Goal: Transaction & Acquisition: Obtain resource

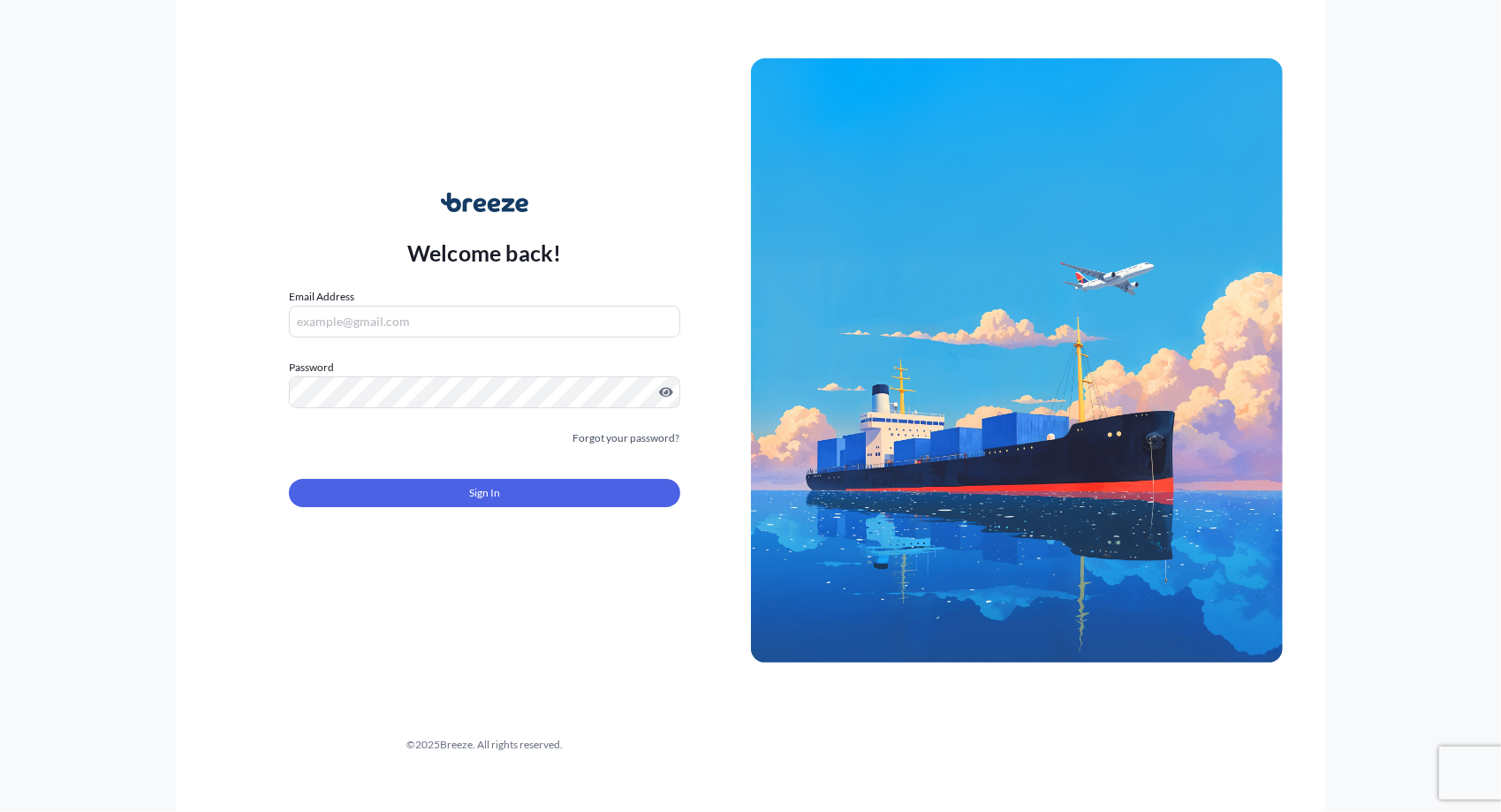
click at [343, 320] on input "Email Address" at bounding box center [484, 321] width 391 height 32
type input "[EMAIL_ADDRESS][DOMAIN_NAME]"
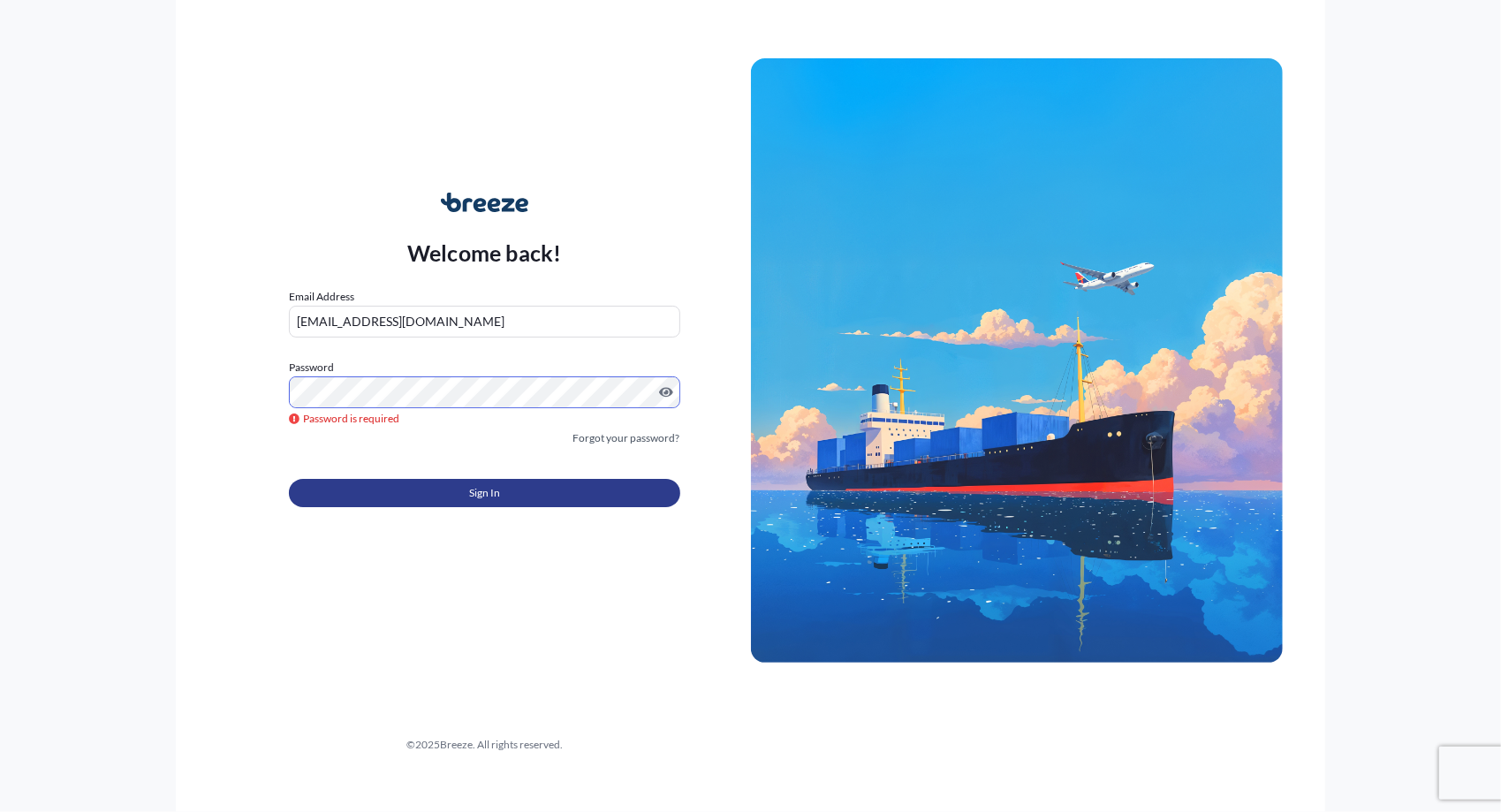
click at [552, 493] on button "Sign In" at bounding box center [484, 493] width 391 height 28
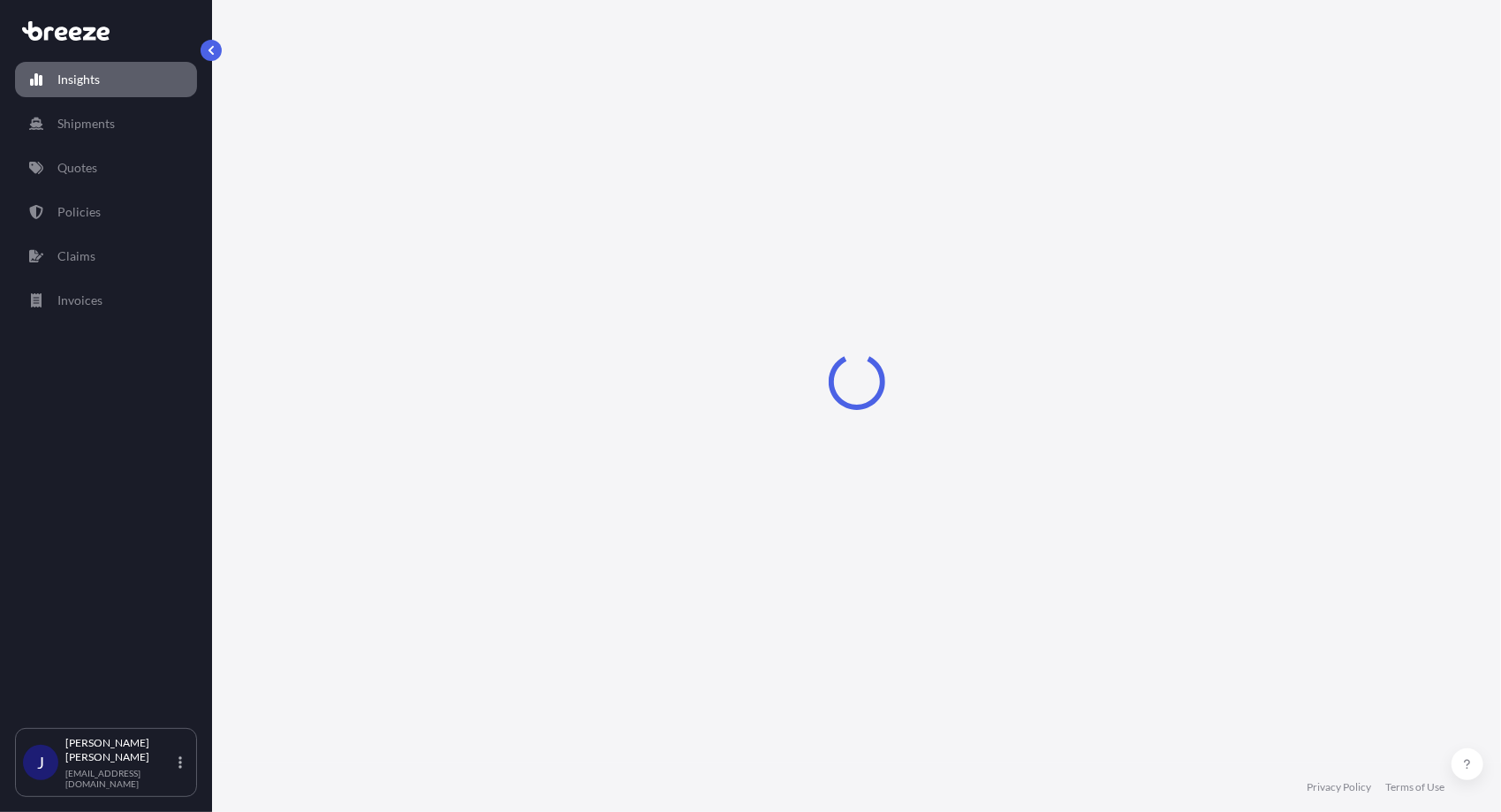
select select "2025"
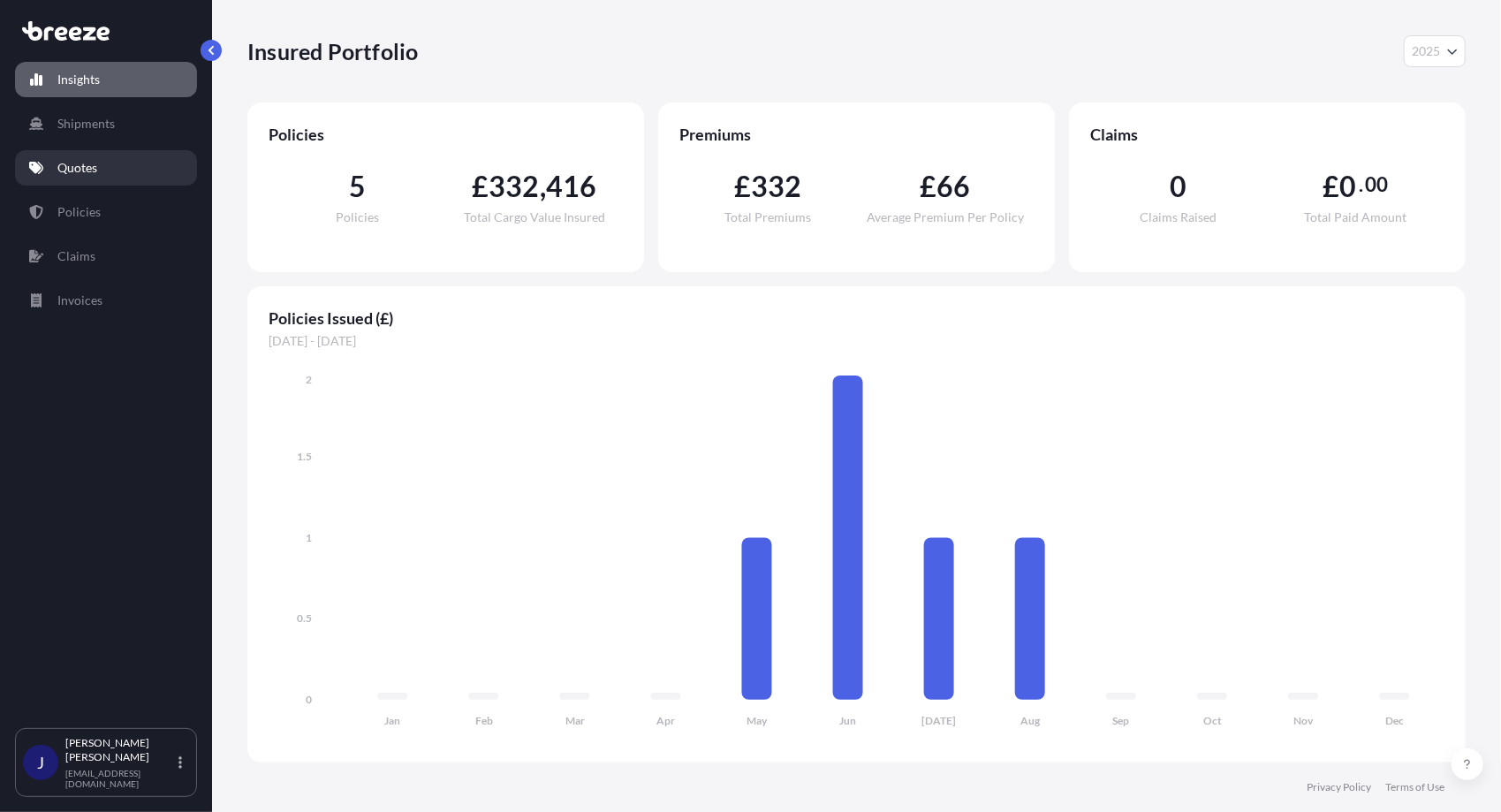
click at [72, 167] on p "Quotes" at bounding box center [77, 168] width 40 height 18
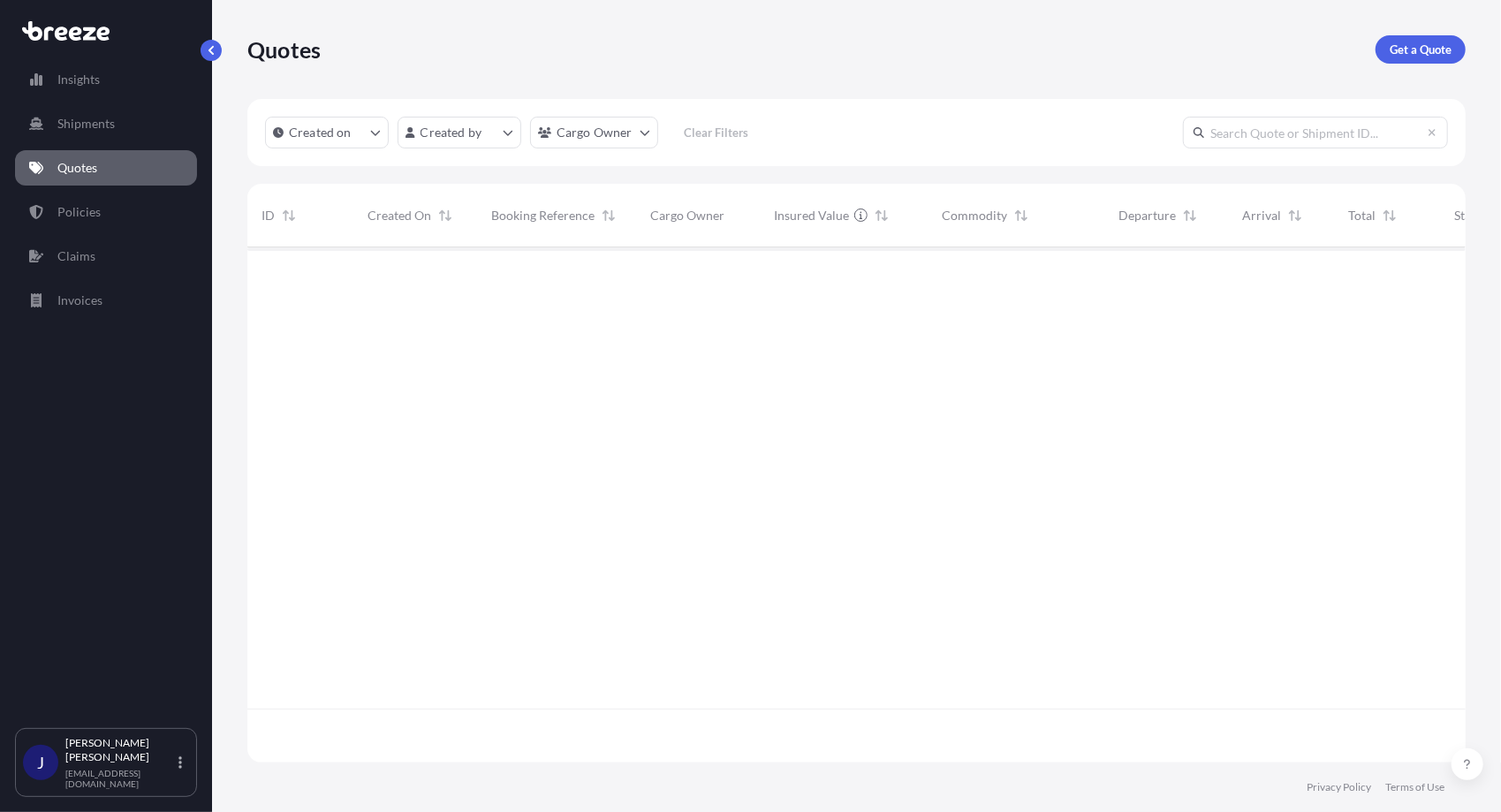
scroll to position [566, 1205]
click at [1404, 45] on p "Get a Quote" at bounding box center [1421, 50] width 62 height 18
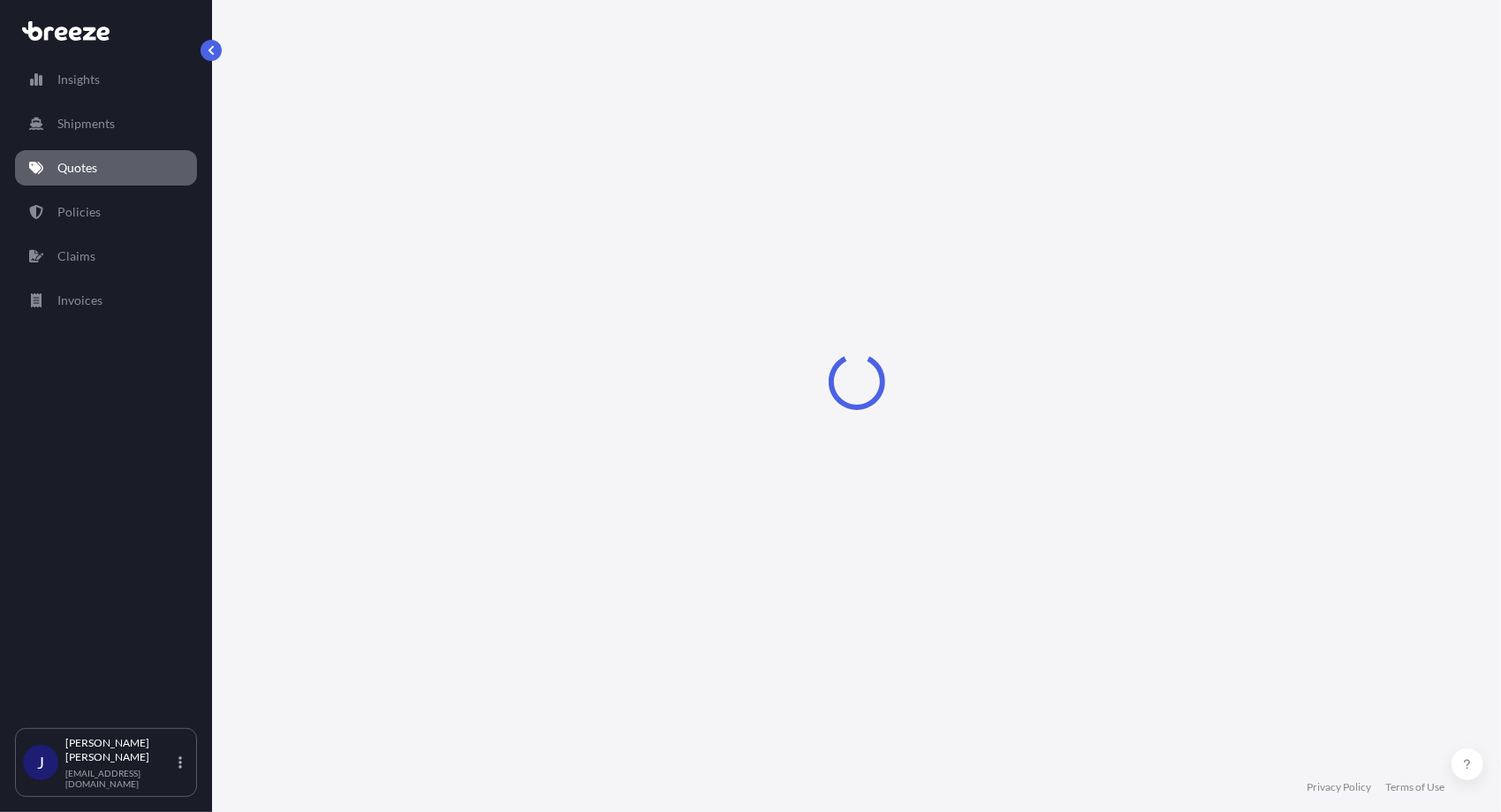
select select "Sea"
select select "1"
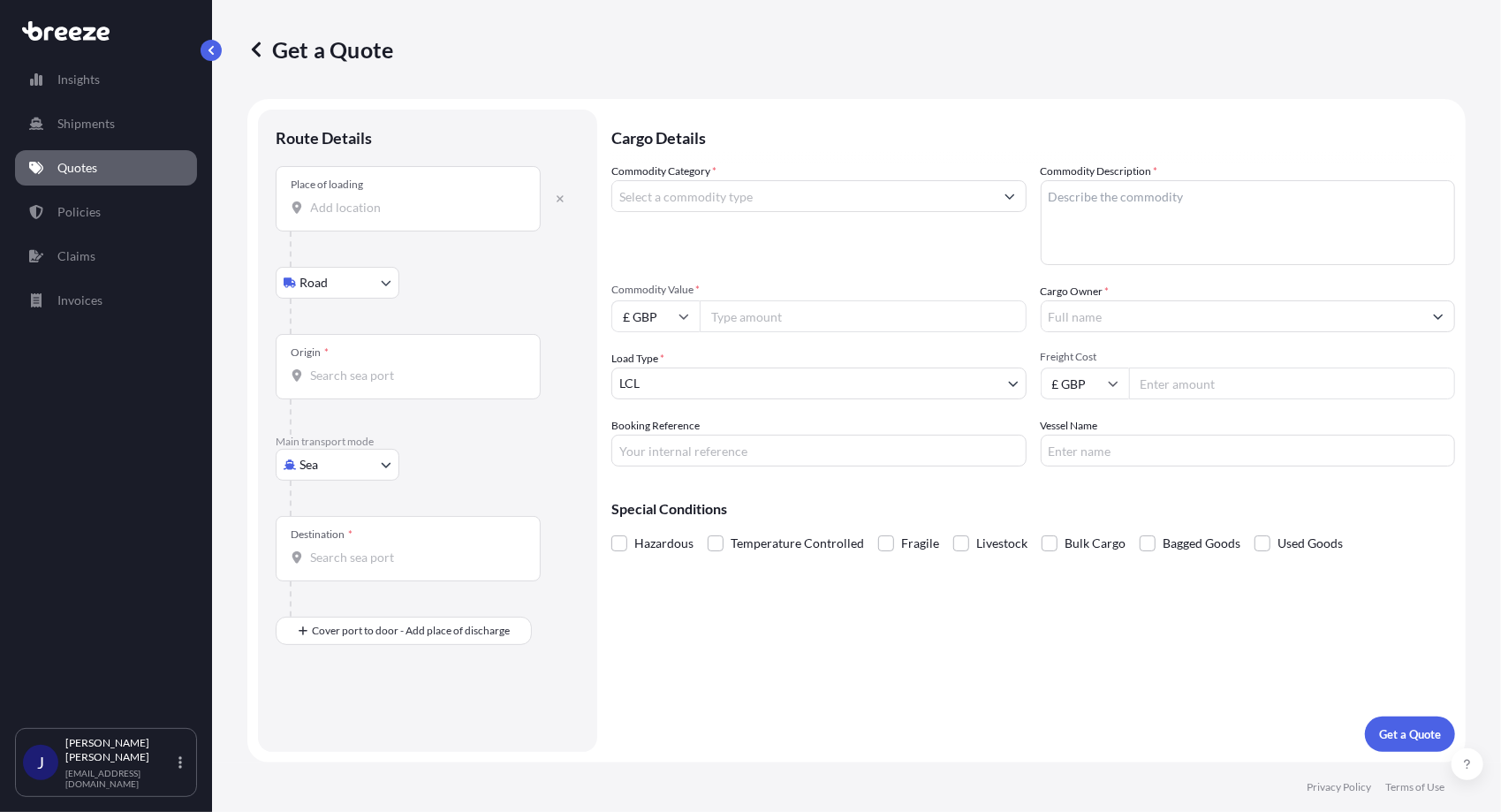
click at [346, 200] on input "Place of loading" at bounding box center [414, 208] width 209 height 18
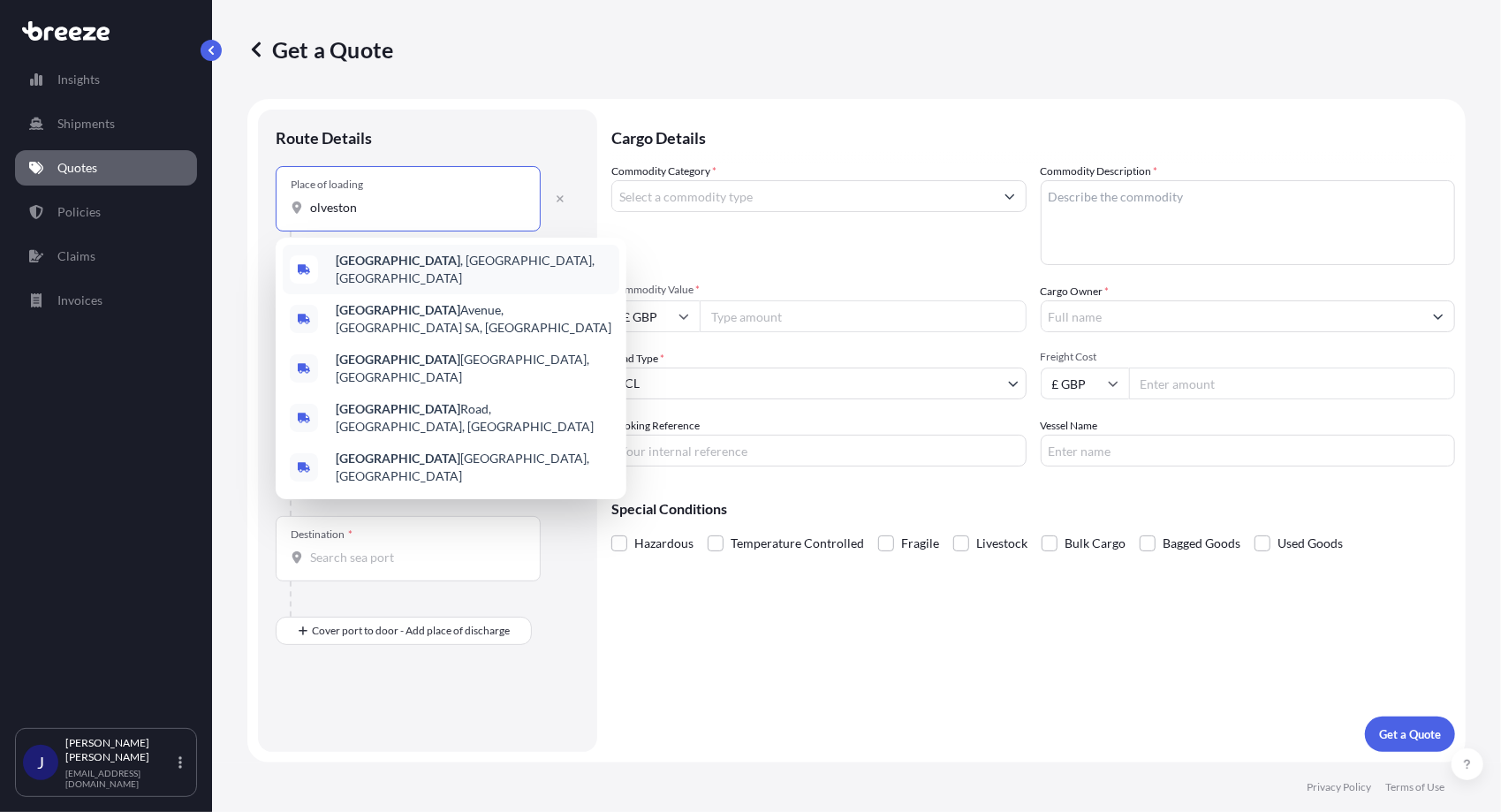
click at [375, 263] on b "[GEOGRAPHIC_DATA]" at bounding box center [398, 259] width 125 height 15
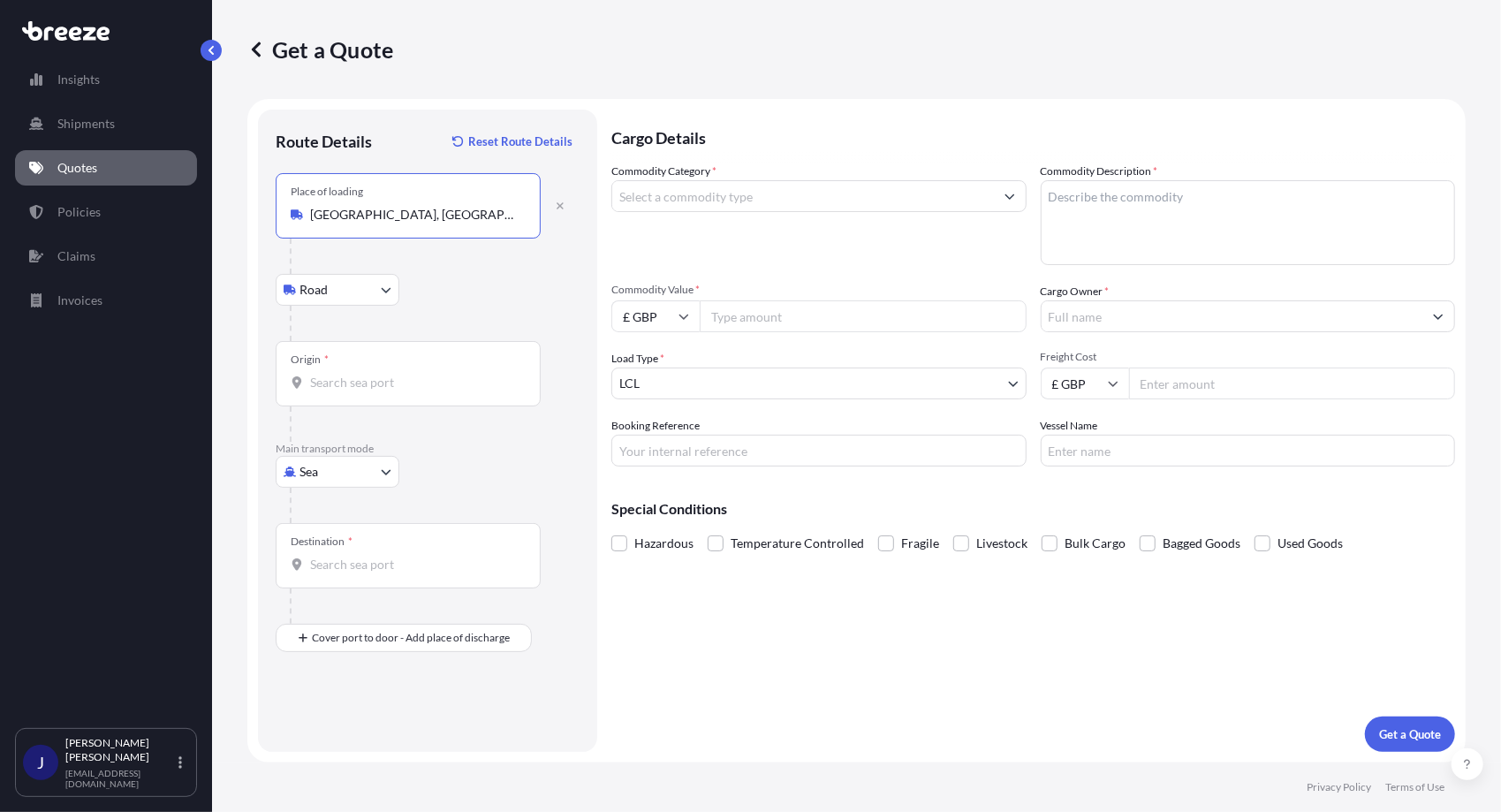
type input "[GEOGRAPHIC_DATA], [GEOGRAPHIC_DATA], [GEOGRAPHIC_DATA]"
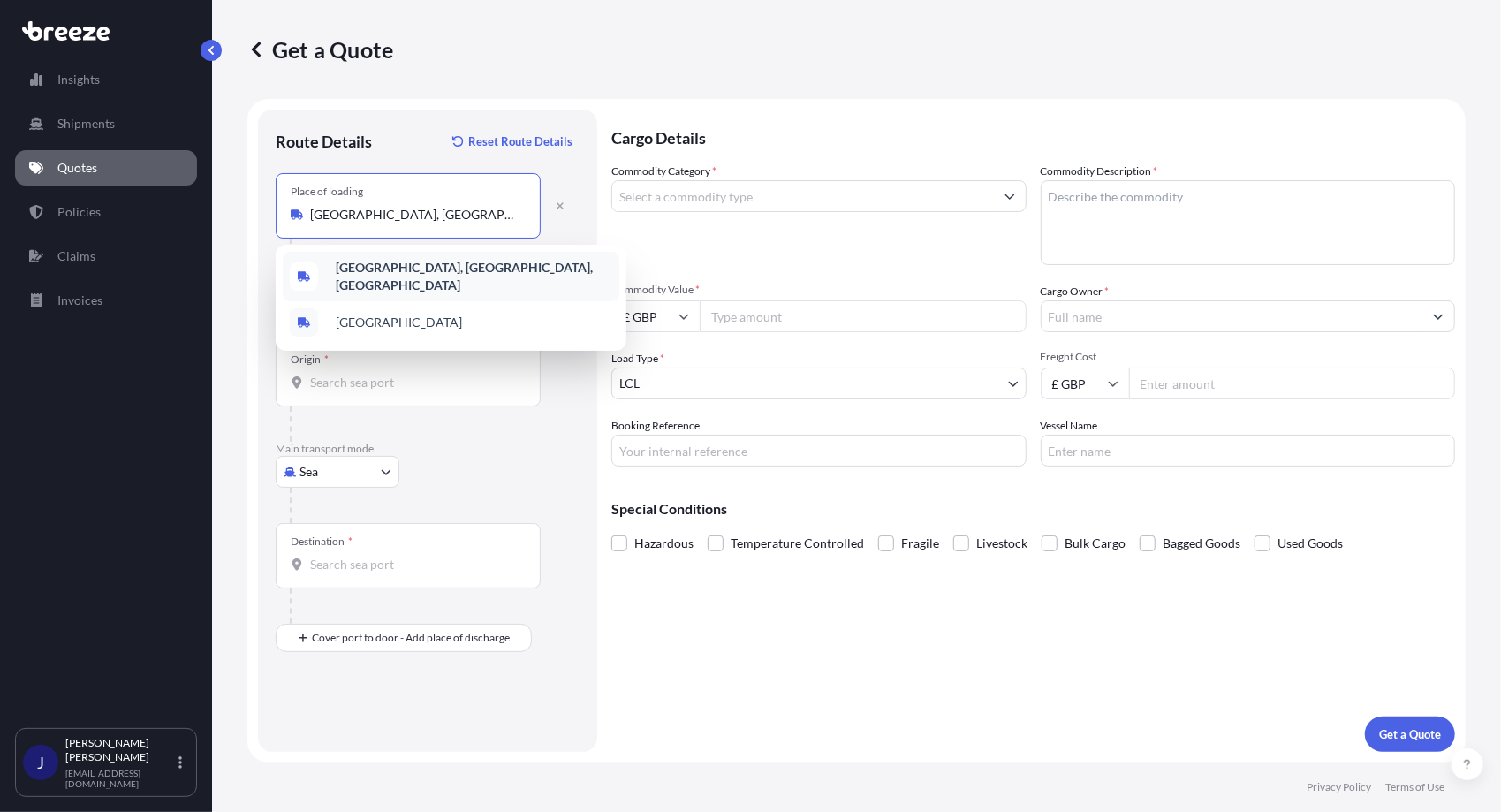
click at [446, 213] on input "[GEOGRAPHIC_DATA], [GEOGRAPHIC_DATA], [GEOGRAPHIC_DATA]" at bounding box center [414, 215] width 209 height 18
click at [397, 392] on div "Origin *" at bounding box center [407, 374] width 265 height 66
click at [397, 391] on input "Origin *" at bounding box center [414, 383] width 209 height 18
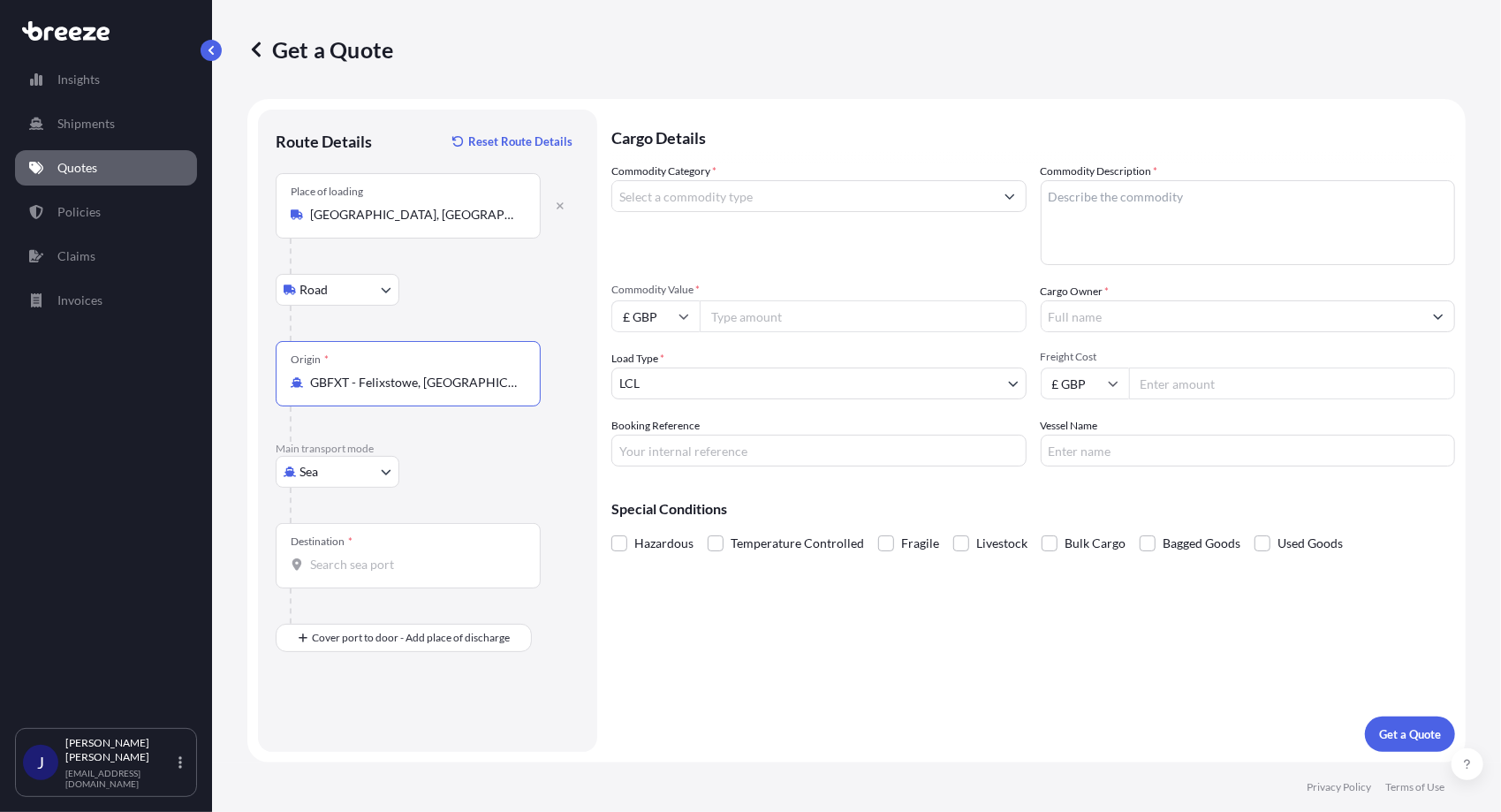
type input "GBFXT - Felixstowe, [GEOGRAPHIC_DATA]"
click at [323, 559] on input "Destination *" at bounding box center [414, 565] width 209 height 18
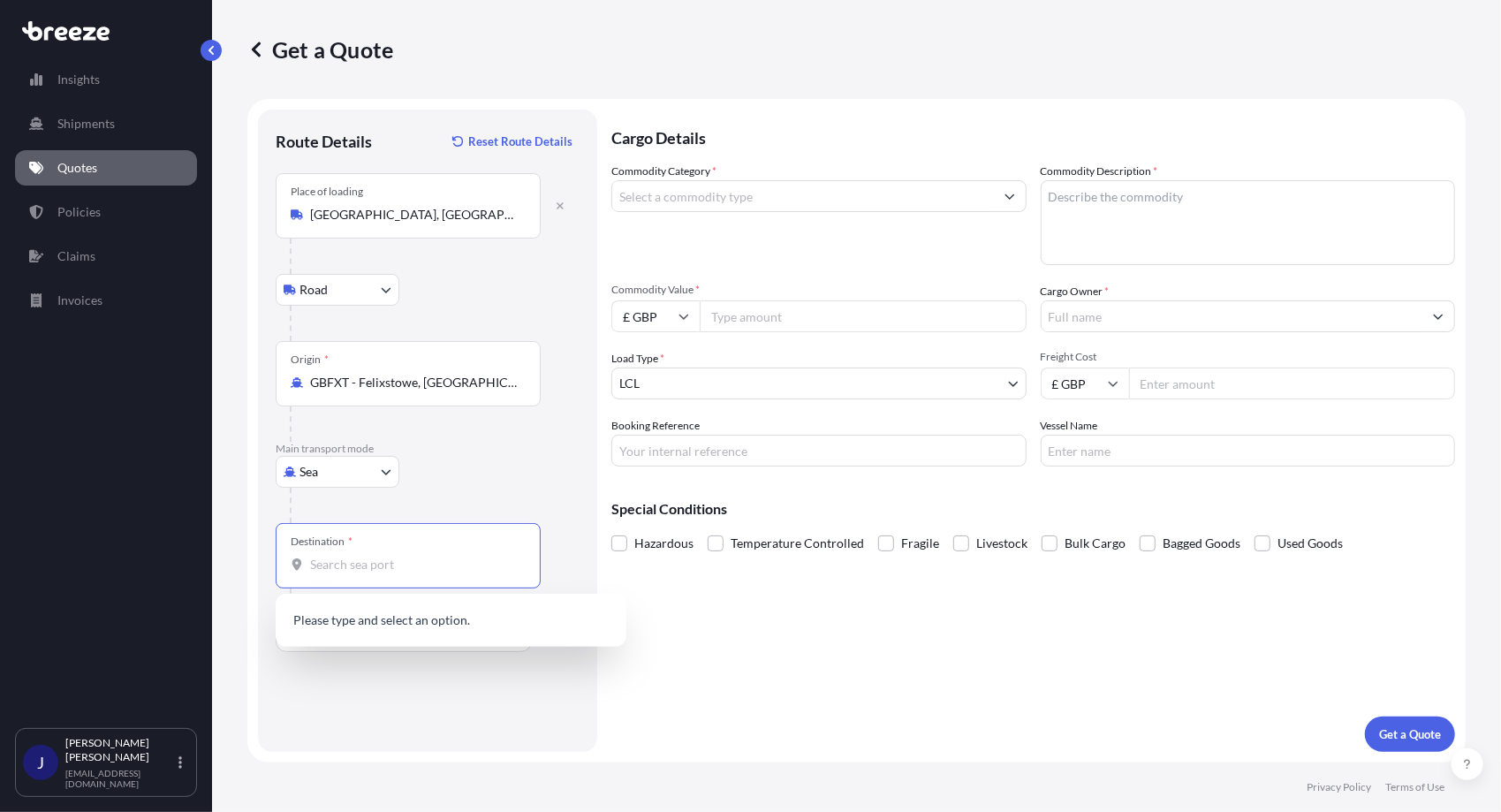
click at [352, 559] on input "Destination * Please select a destination" at bounding box center [414, 565] width 209 height 18
click at [380, 621] on span "NZAKL - [GEOGRAPHIC_DATA], [GEOGRAPHIC_DATA]" at bounding box center [474, 626] width 276 height 35
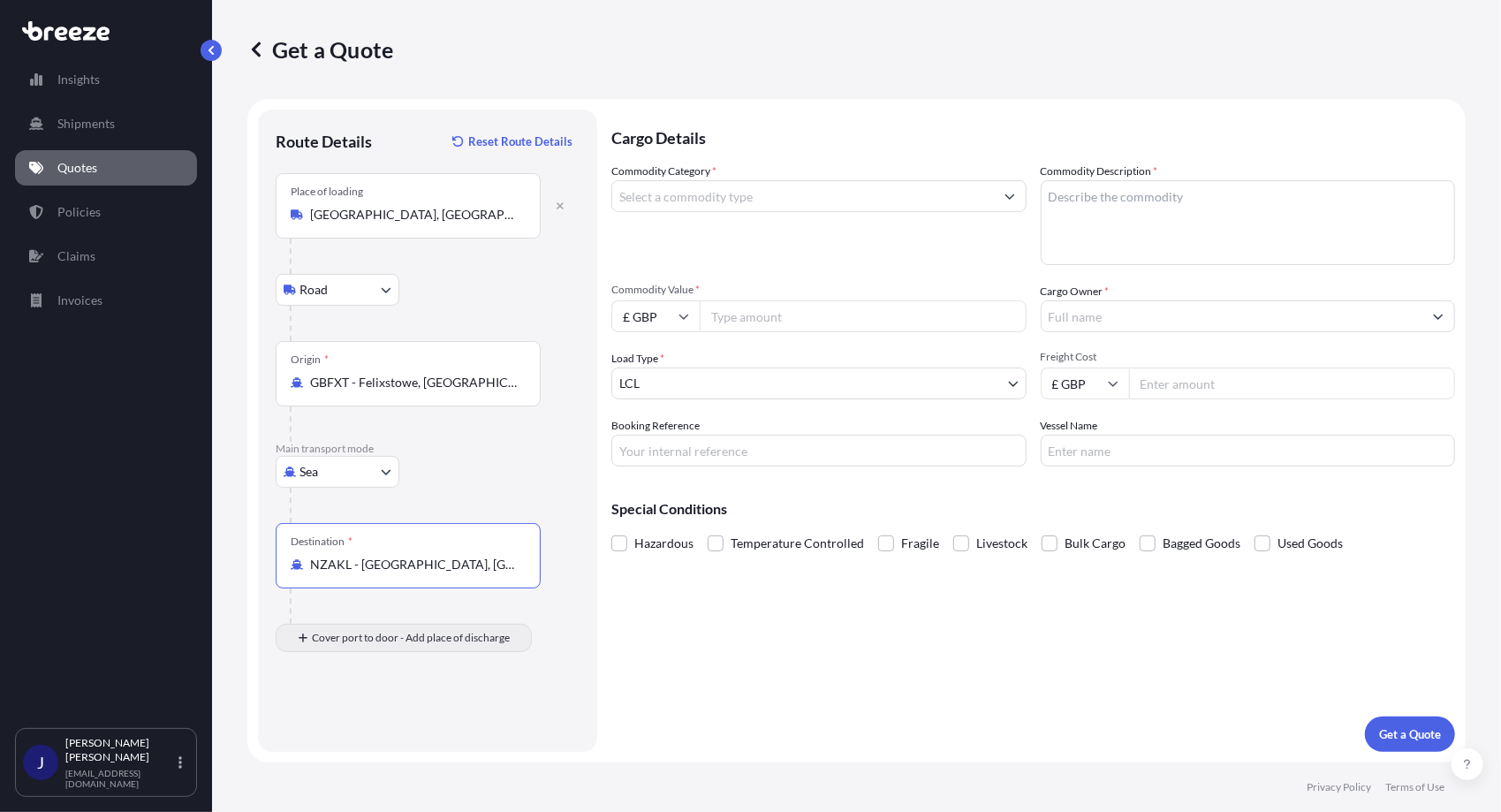
type input "NZAKL - [GEOGRAPHIC_DATA], [GEOGRAPHIC_DATA]"
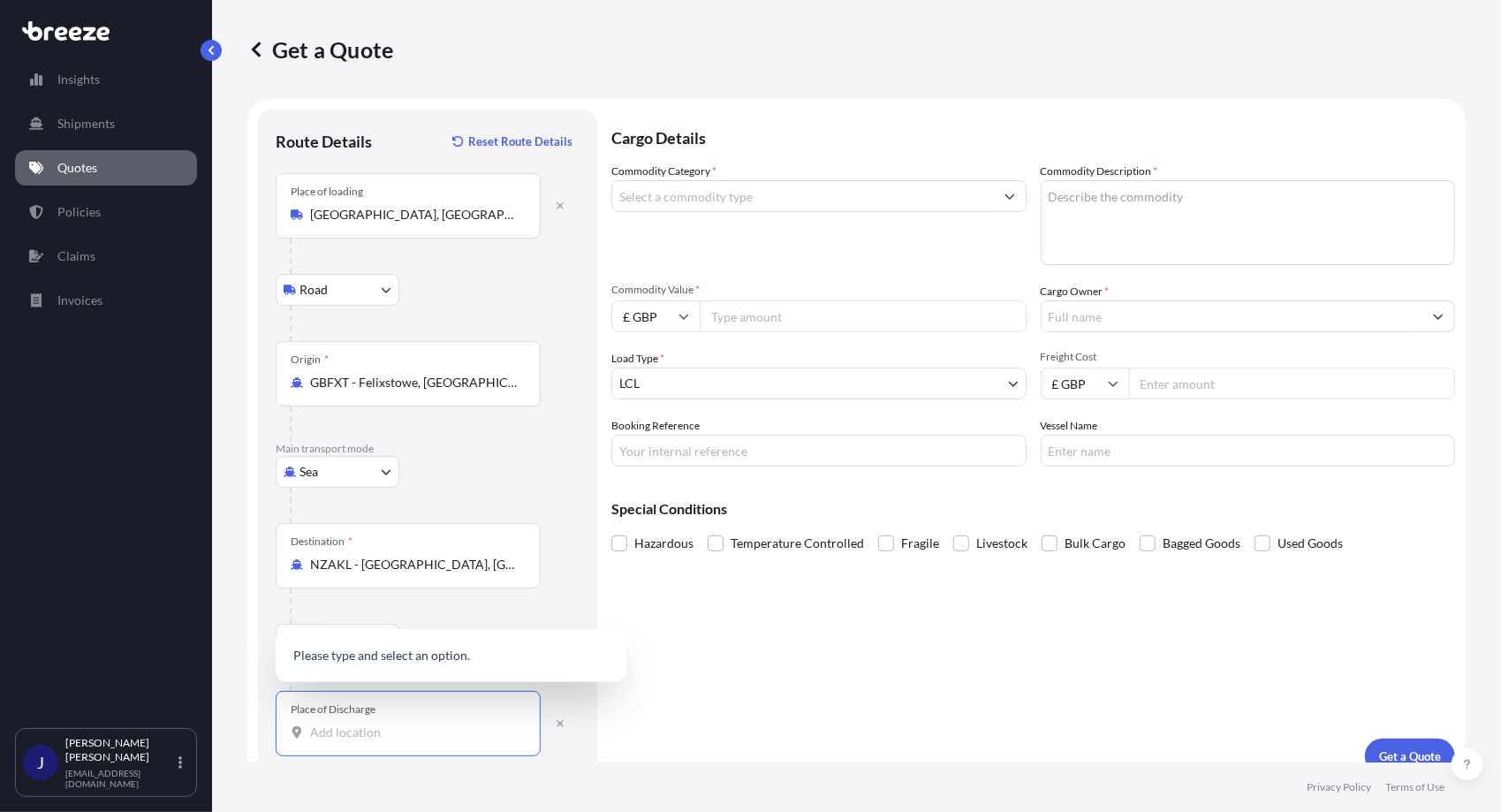
click at [320, 730] on input "Place of Discharge" at bounding box center [414, 732] width 209 height 18
click at [321, 729] on input "Place of Discharge" at bounding box center [414, 732] width 209 height 18
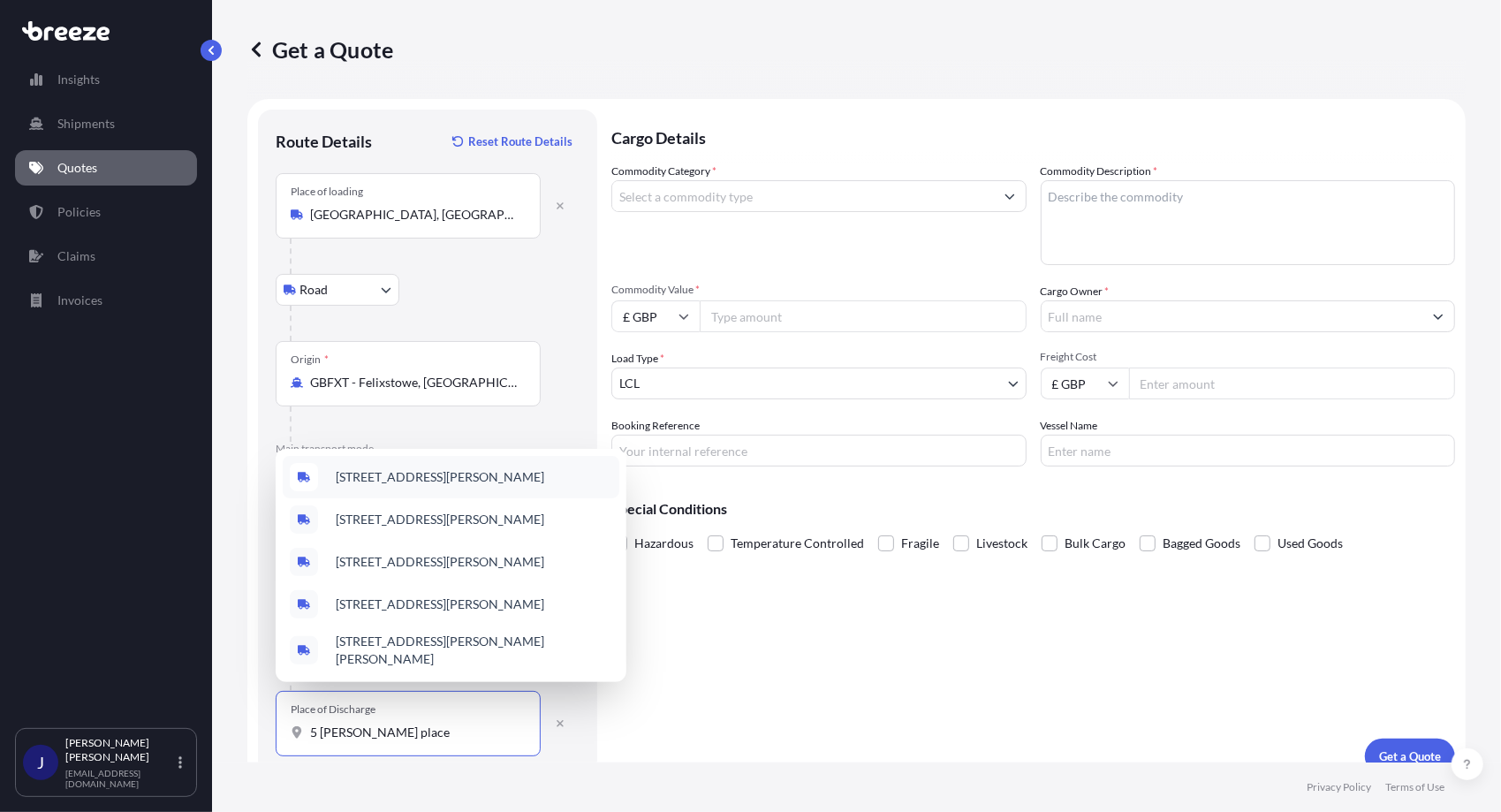
click at [447, 483] on span "[STREET_ADDRESS][PERSON_NAME]" at bounding box center [440, 477] width 209 height 18
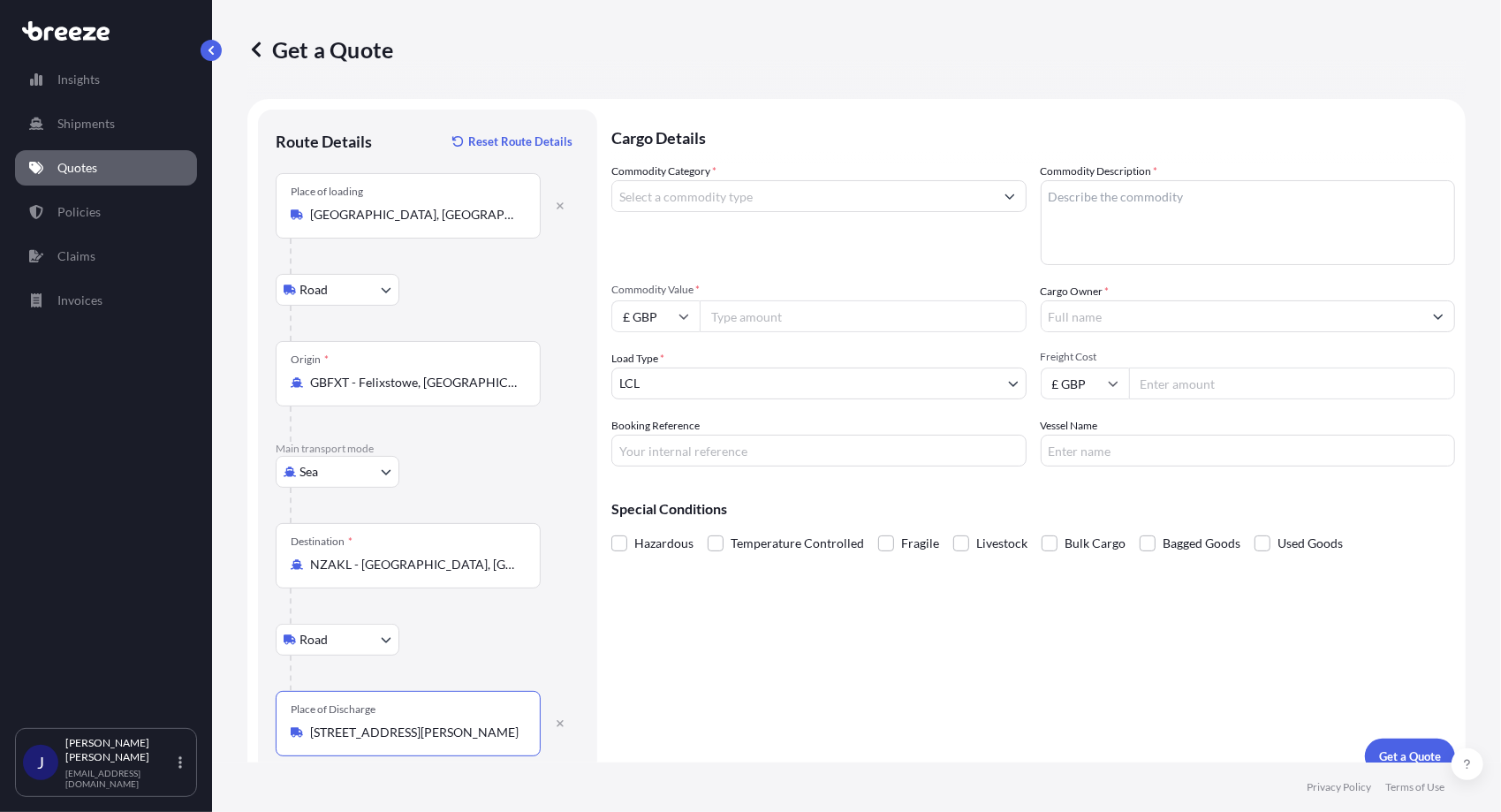
type input "[STREET_ADDRESS][PERSON_NAME]"
click at [1005, 197] on icon "Show suggestions" at bounding box center [1010, 197] width 11 height 11
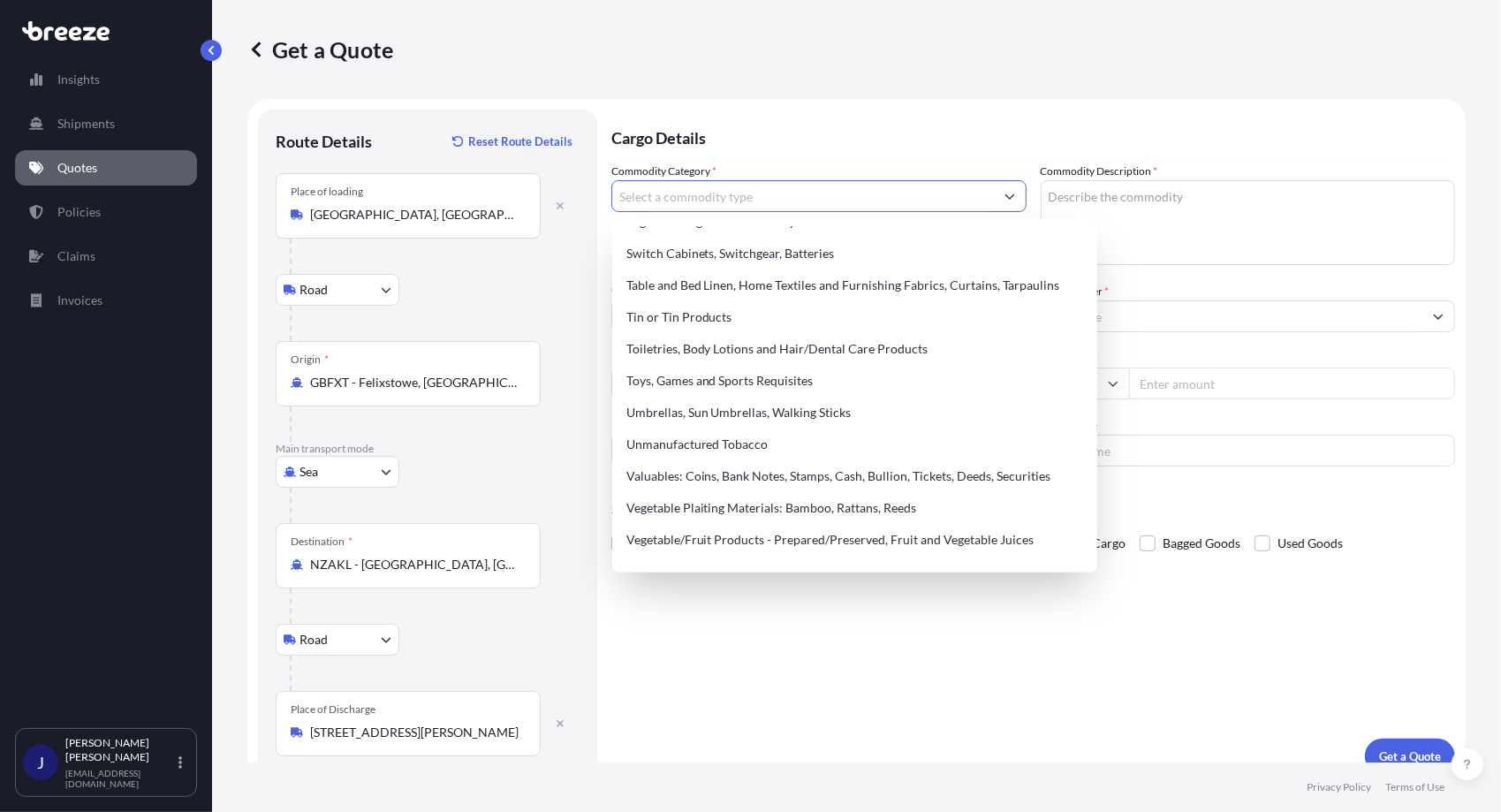
scroll to position [3885, 0]
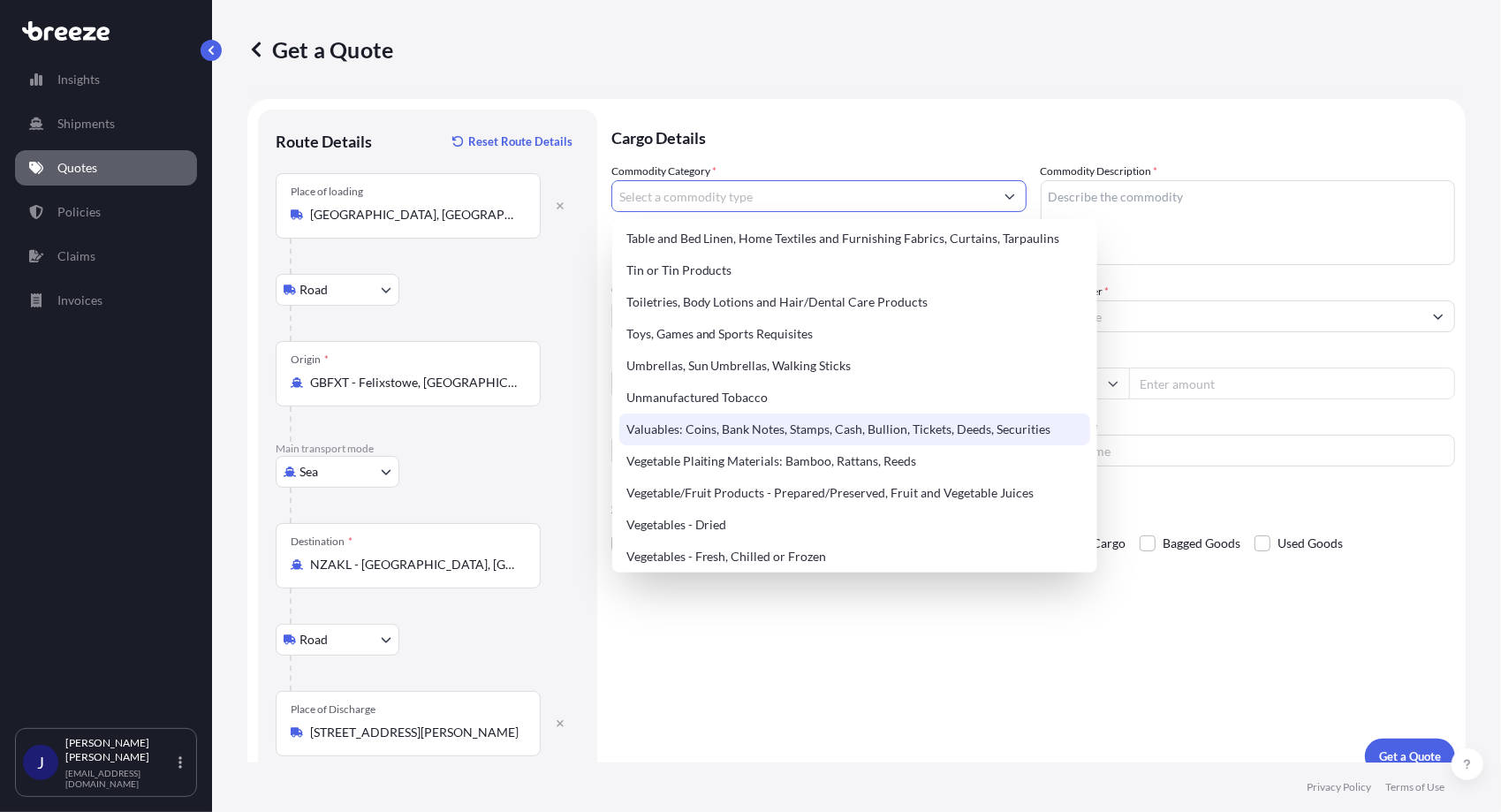
click at [681, 431] on div "Valuables: Coins, Bank Notes, Stamps, Cash, Bullion, Tickets, Deeds, Securities" at bounding box center [855, 429] width 471 height 32
type input "Valuables: Coins, Bank Notes, Stamps, Cash, Bullion, Tickets, Deeds, Securities"
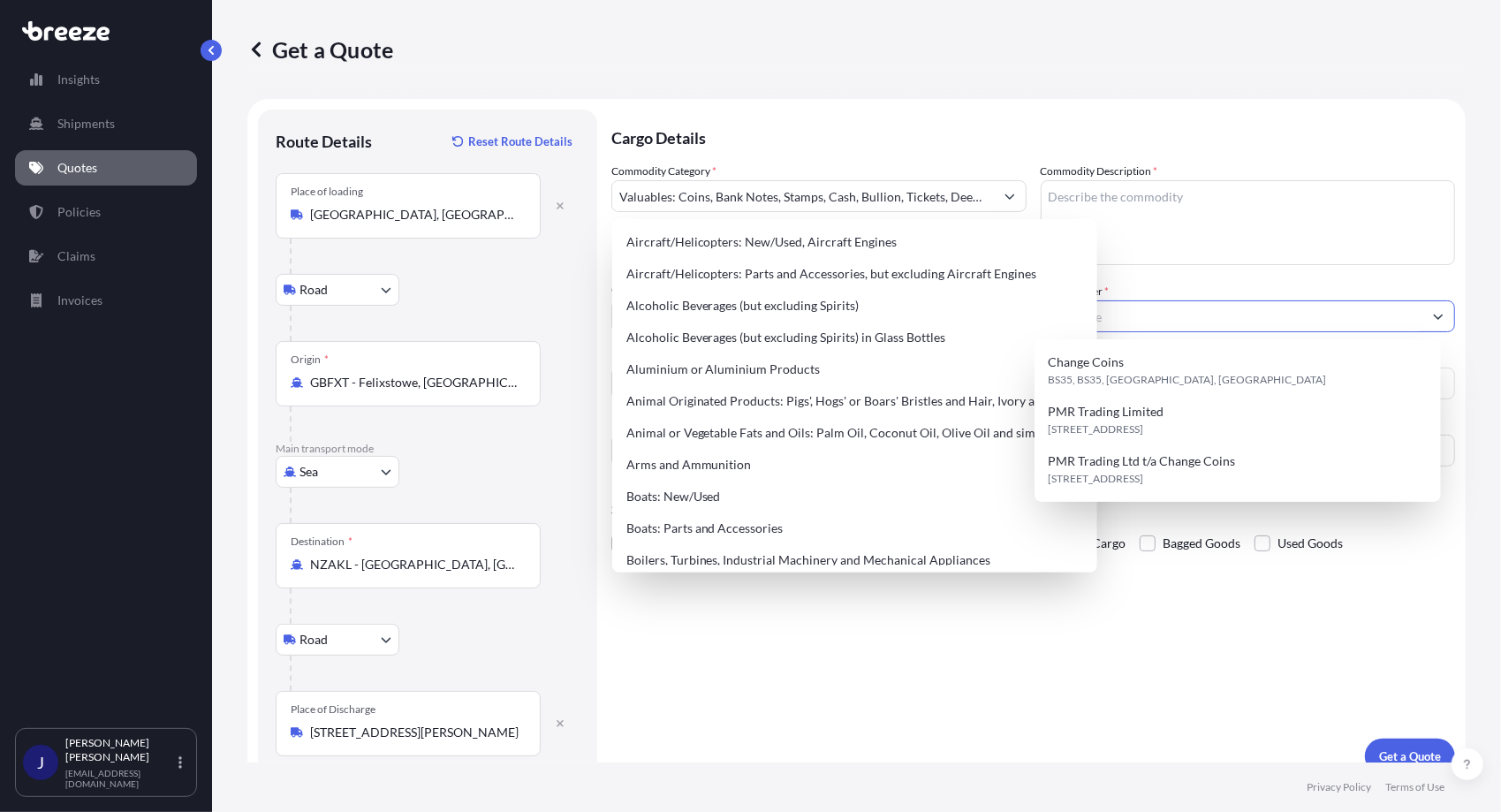
click at [1356, 320] on input "Cargo Owner *" at bounding box center [1233, 316] width 382 height 32
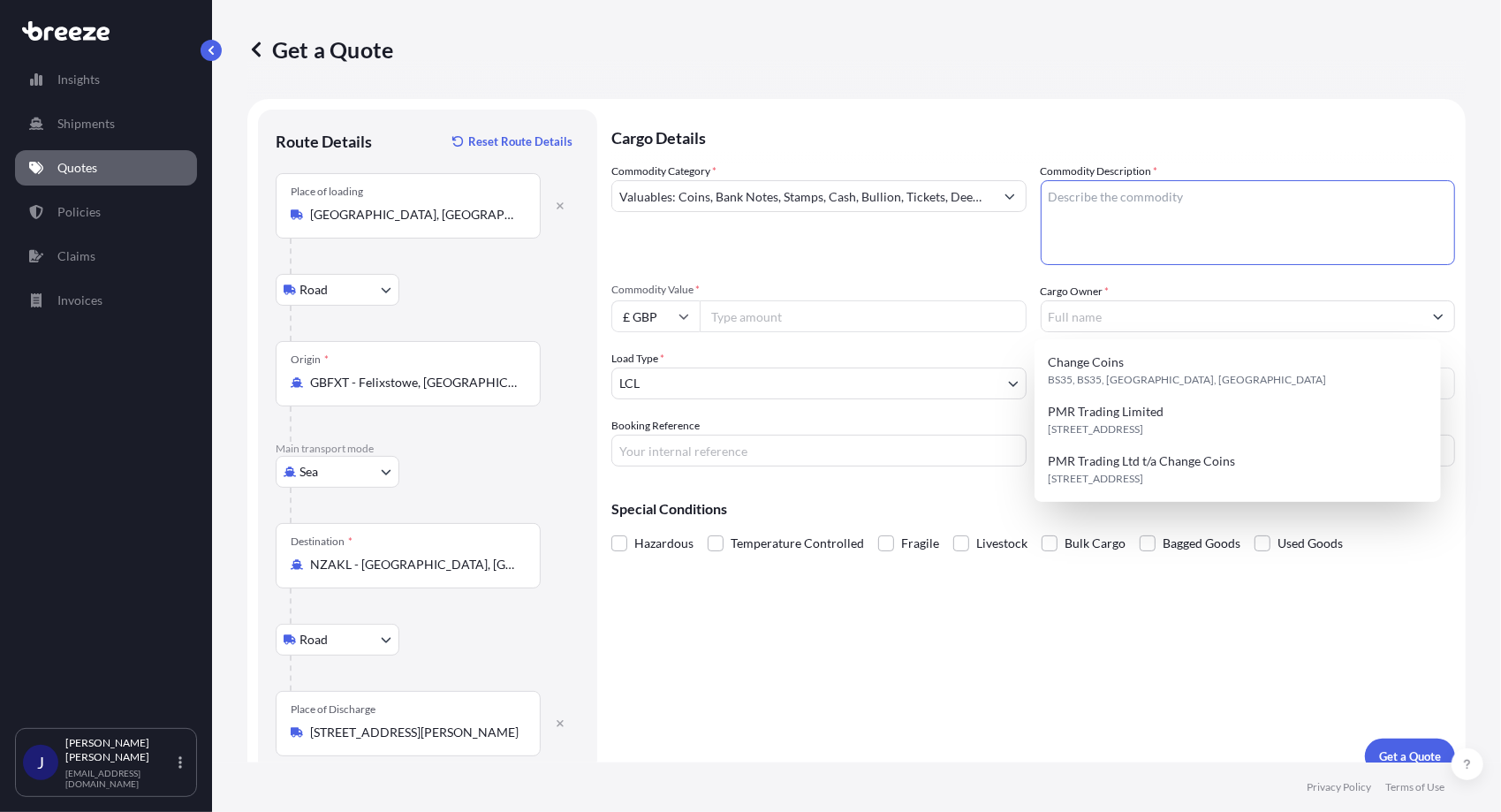
click at [1049, 198] on textarea "Commodity Description *" at bounding box center [1249, 223] width 415 height 85
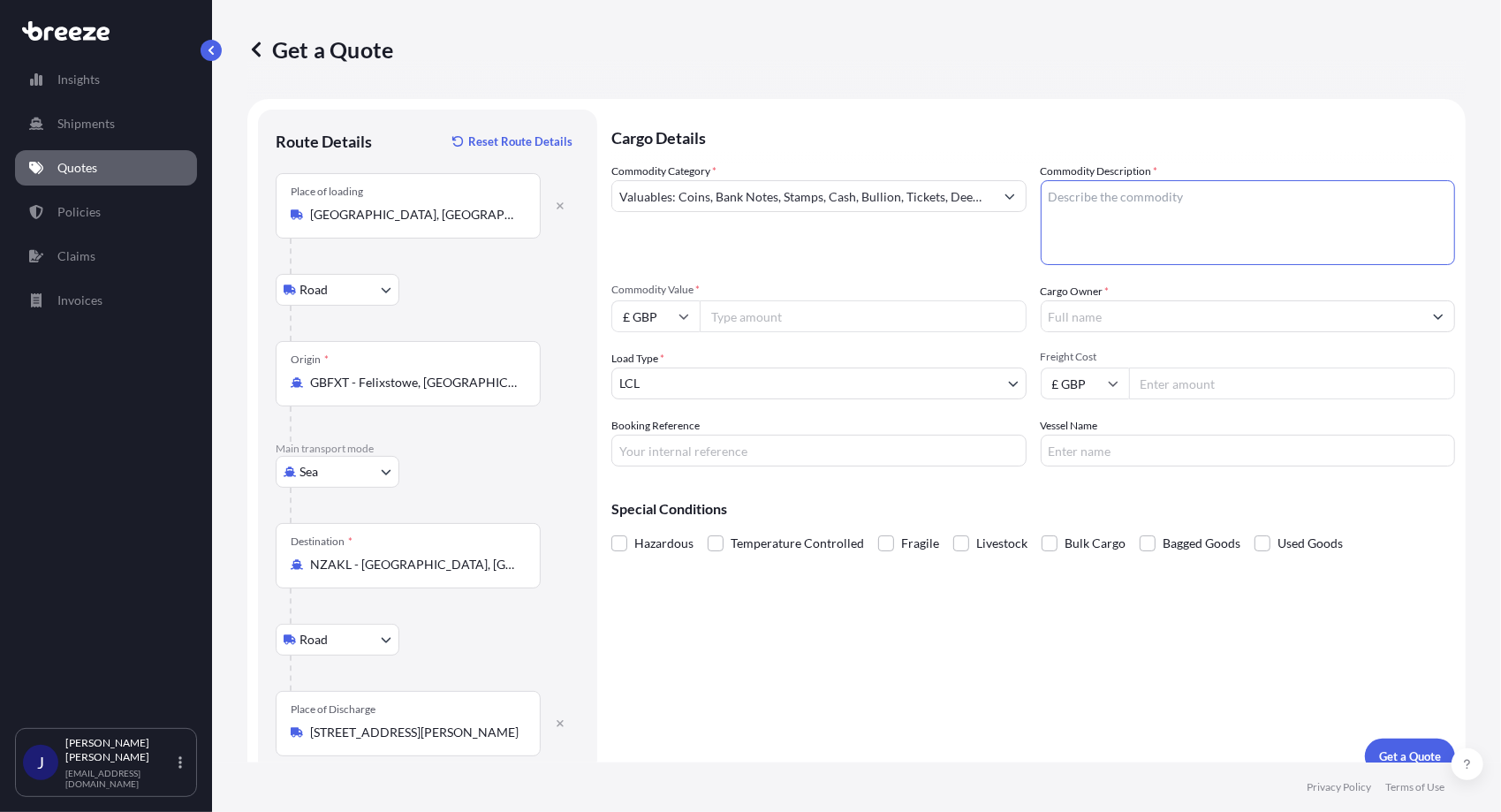
type textarea "Z"
type textarea "NZD Current Coins"
click at [646, 454] on input "Booking Reference" at bounding box center [819, 451] width 415 height 32
click at [634, 449] on input "Booking Reference" at bounding box center [819, 451] width 415 height 32
type input "CCNZL250711"
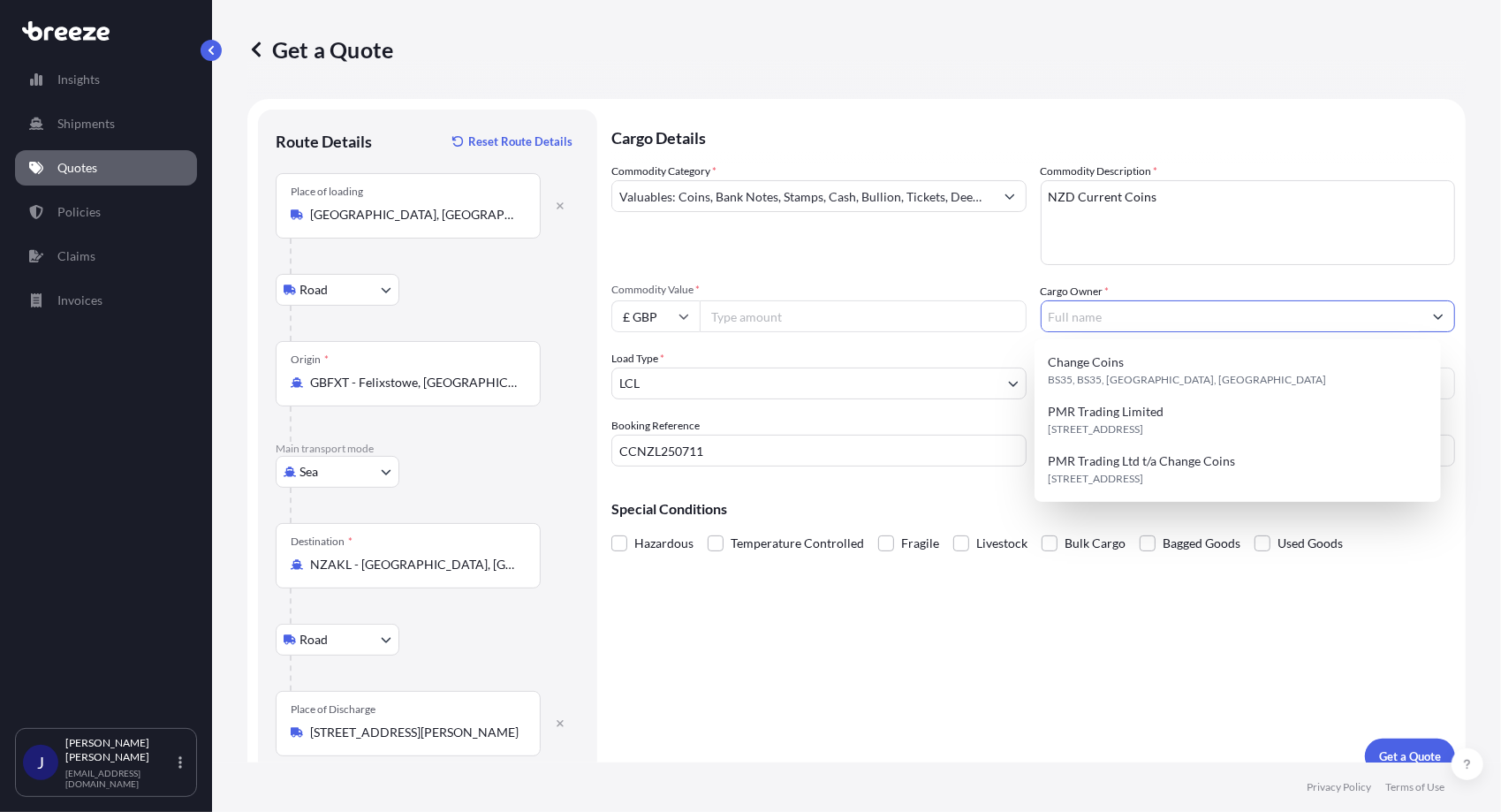
click at [1064, 313] on input "Cargo Owner *" at bounding box center [1233, 316] width 382 height 32
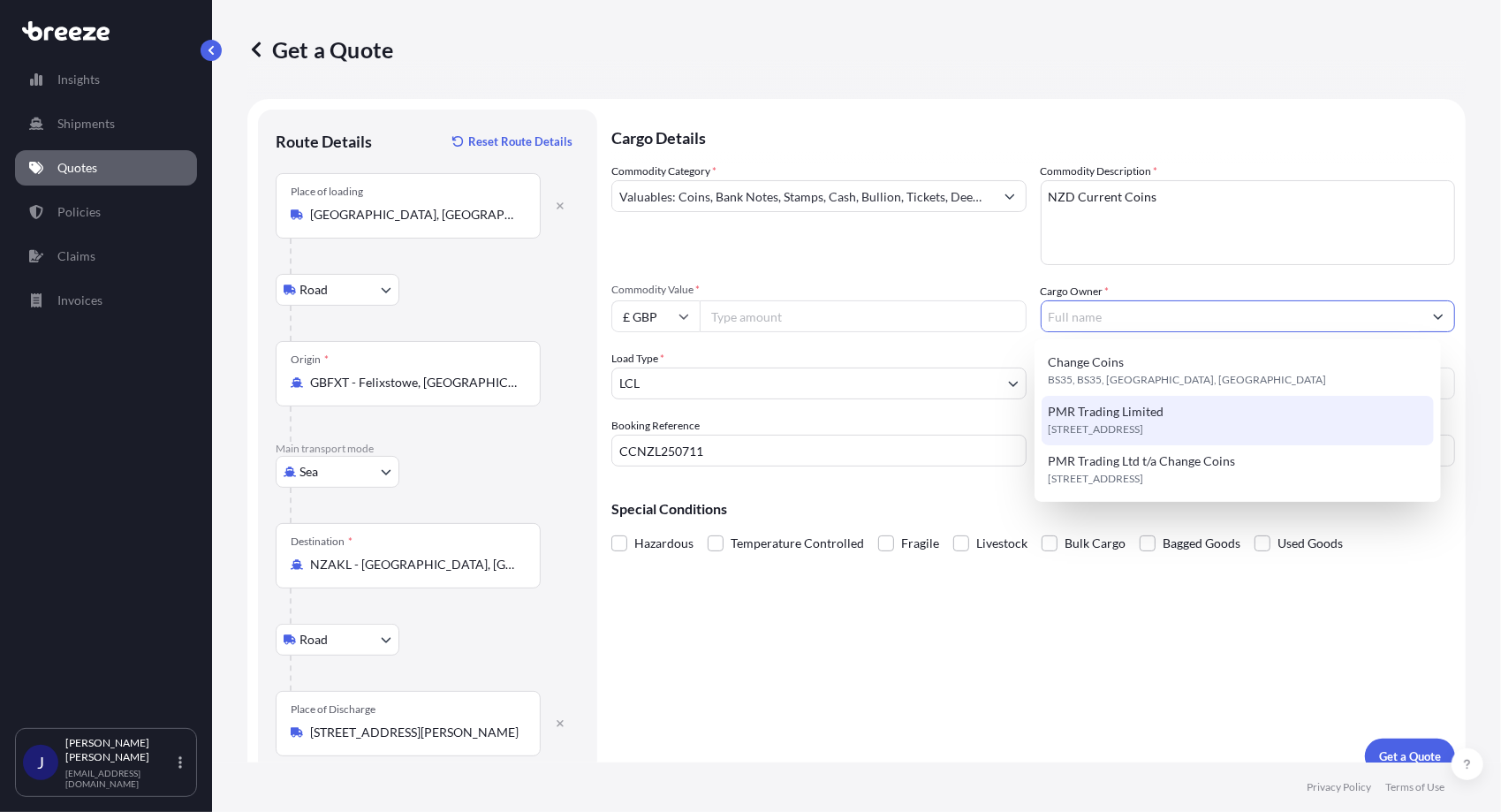
click at [1097, 417] on span "PMR Trading Limited" at bounding box center [1107, 412] width 116 height 18
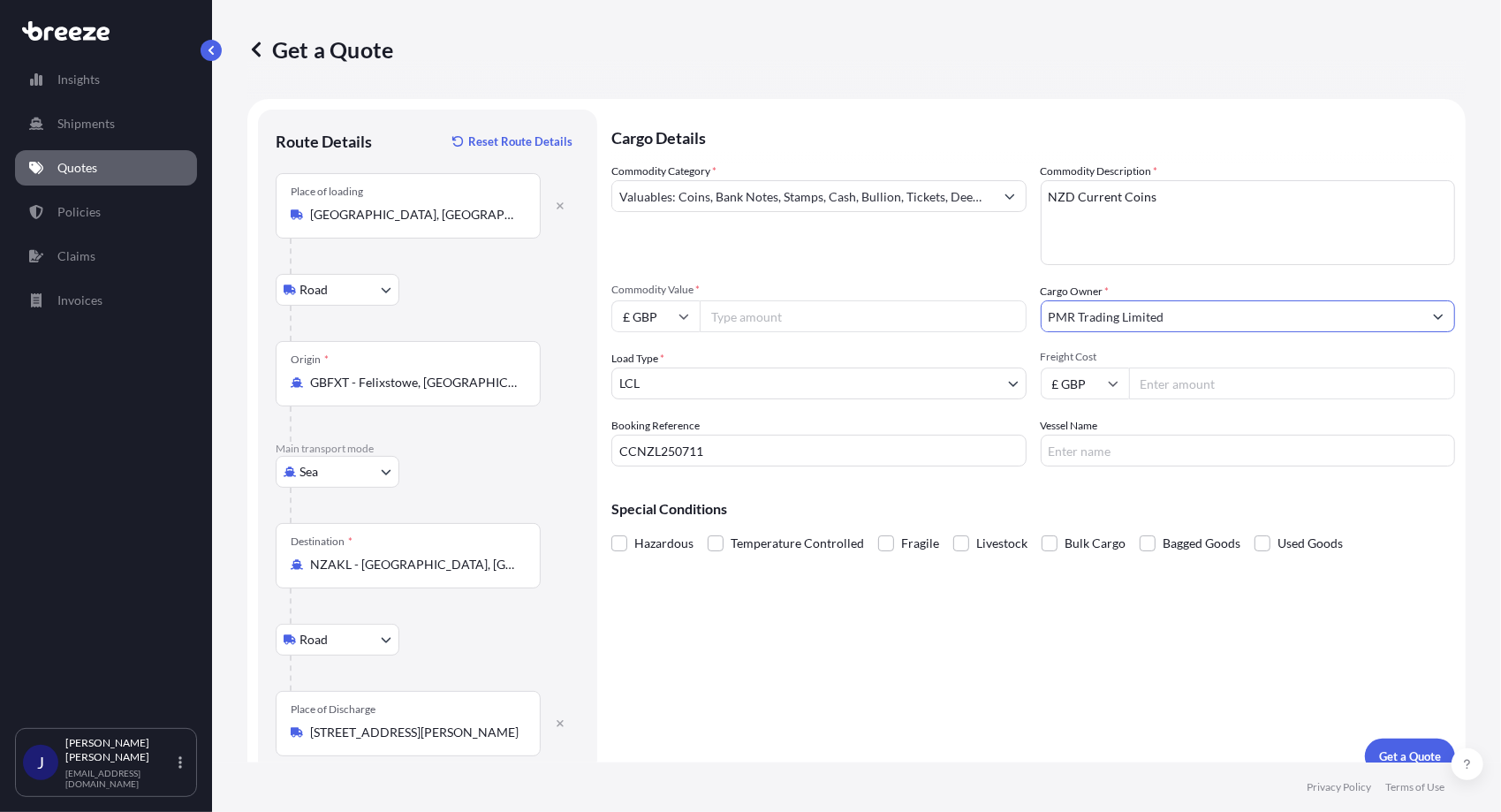
click at [1195, 321] on input "PMR Trading Limited" at bounding box center [1233, 316] width 382 height 32
click at [1434, 321] on icon "Show suggestions" at bounding box center [1439, 316] width 11 height 11
type input "P"
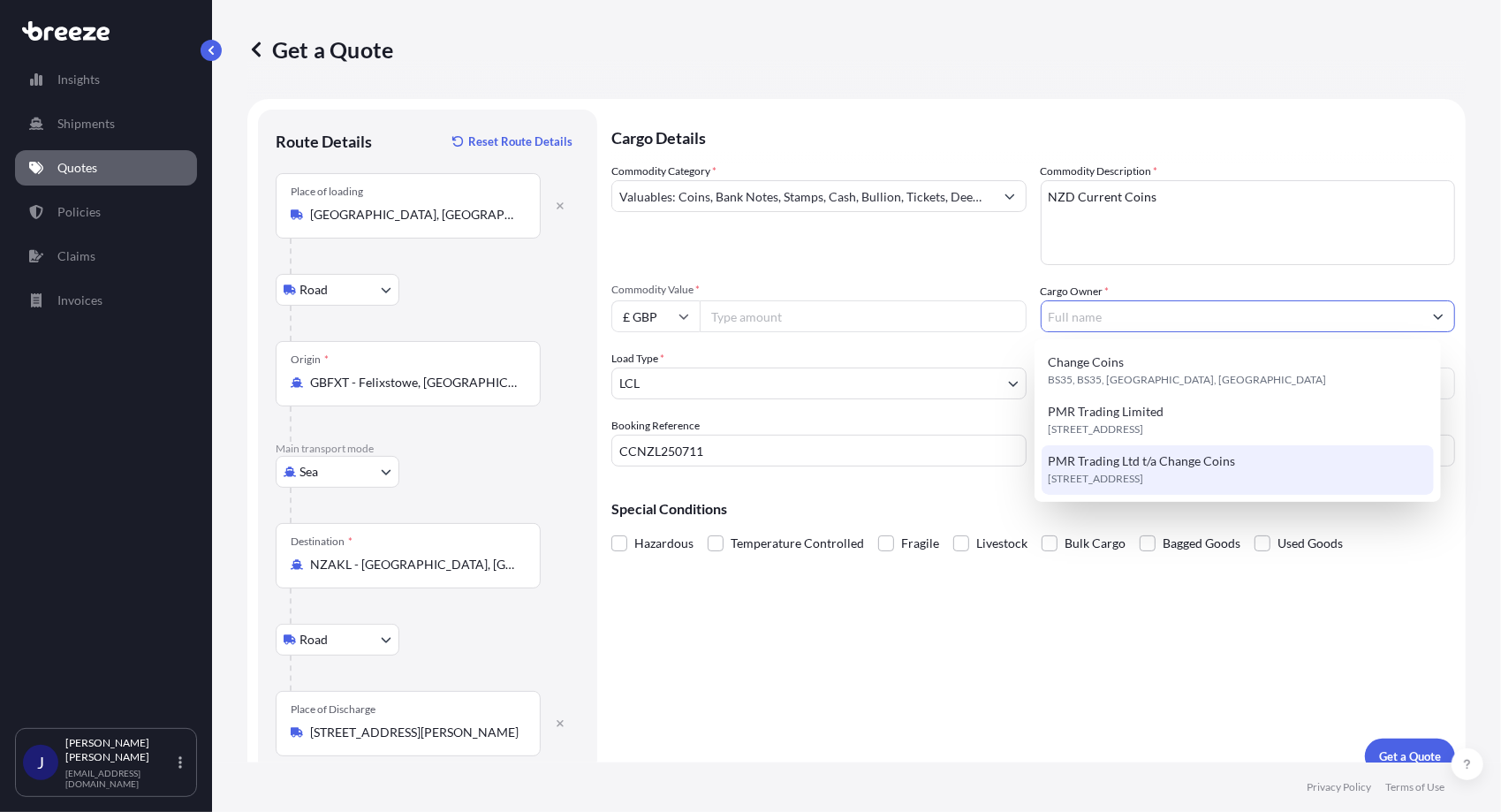
click at [1145, 461] on span "PMR Trading Ltd t/a Change Coins" at bounding box center [1143, 461] width 188 height 18
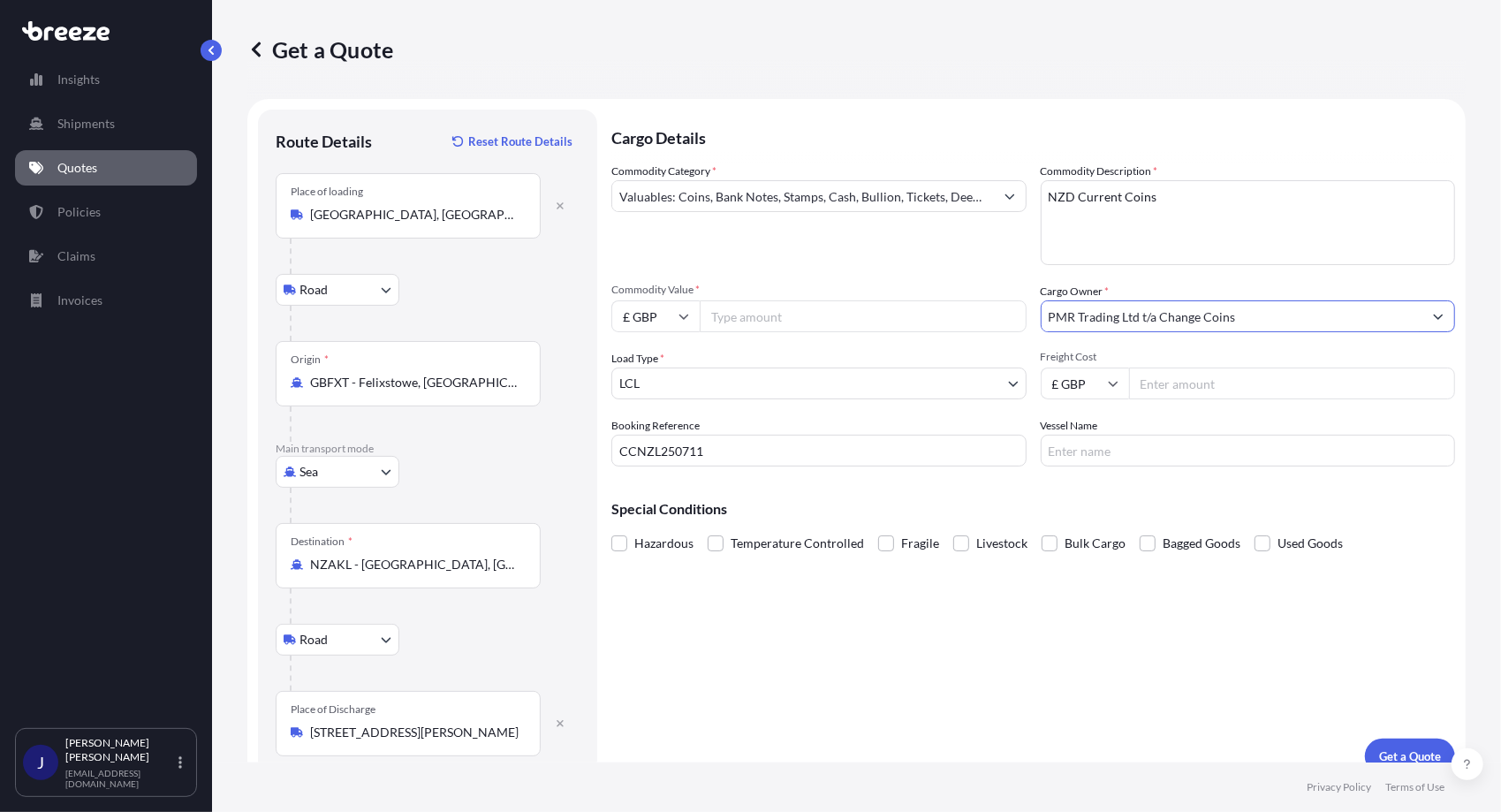
type input "PMR Trading Ltd t/a Change Coins"
click at [1145, 380] on input "Freight Cost" at bounding box center [1292, 383] width 327 height 32
type input "413"
click at [731, 316] on input "Commodity Value *" at bounding box center [863, 316] width 327 height 32
type input "19180"
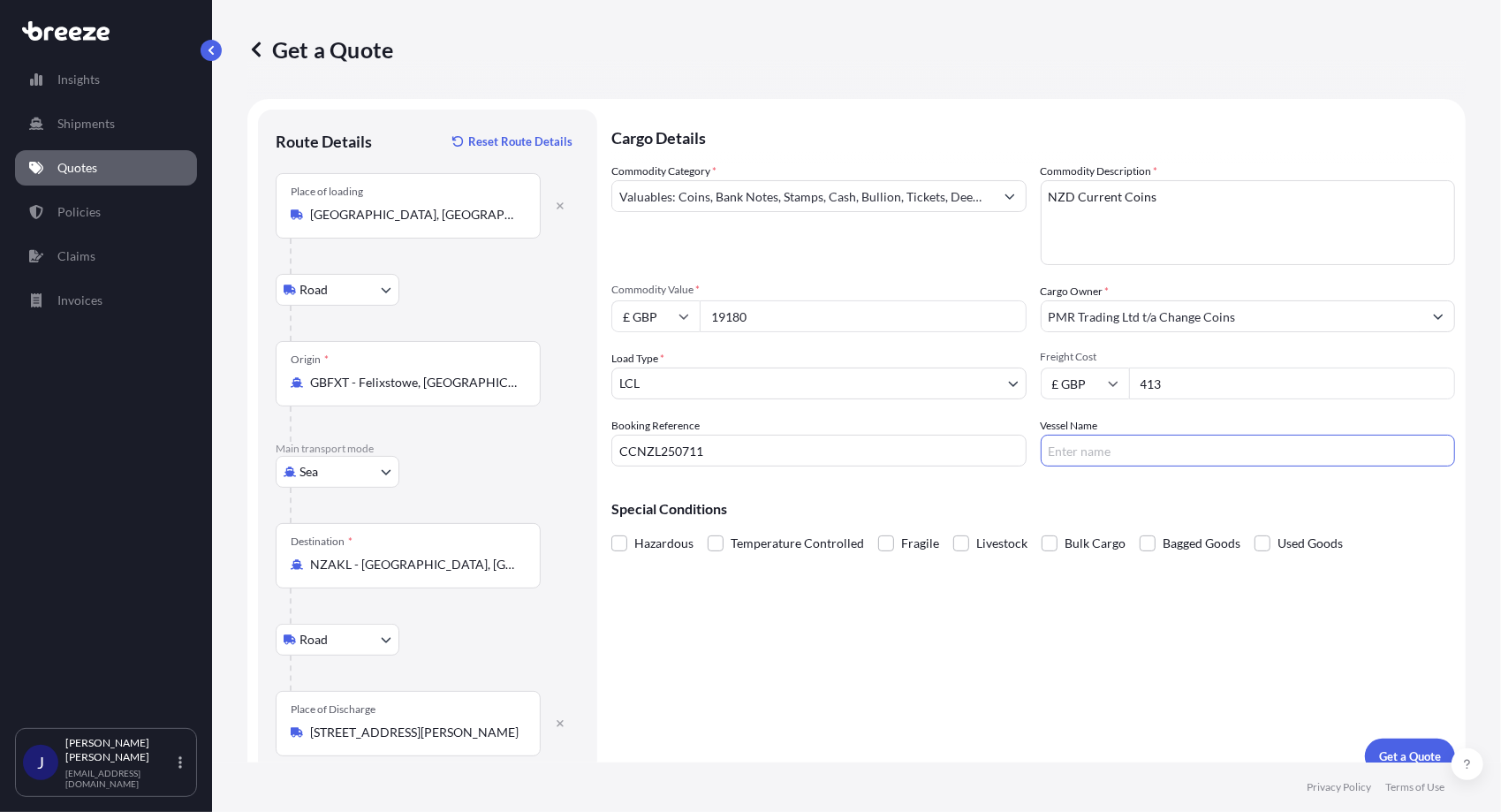
click at [1053, 454] on input "Vessel Name" at bounding box center [1249, 451] width 415 height 32
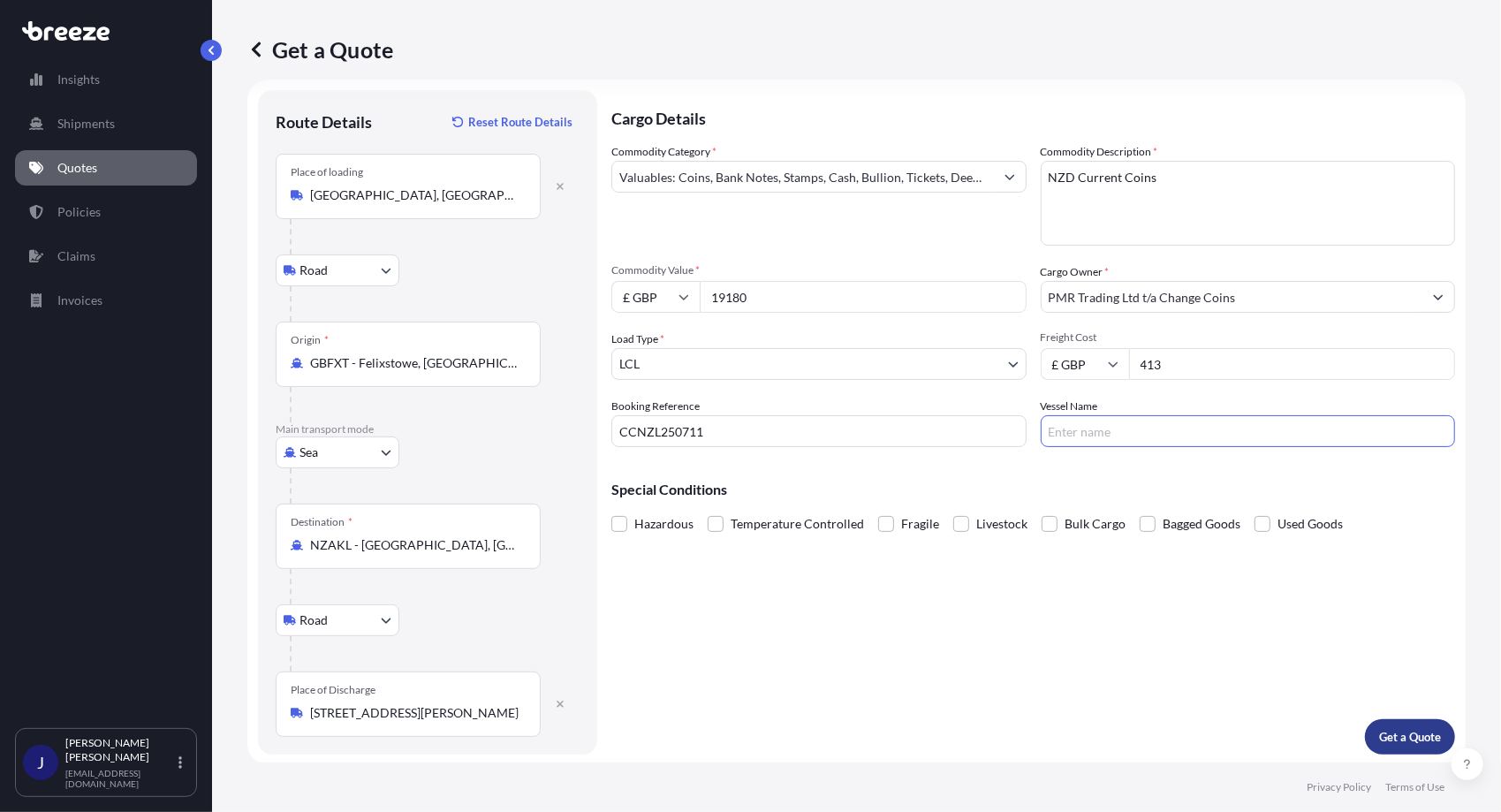
click at [1389, 731] on p "Get a Quote" at bounding box center [1411, 737] width 62 height 18
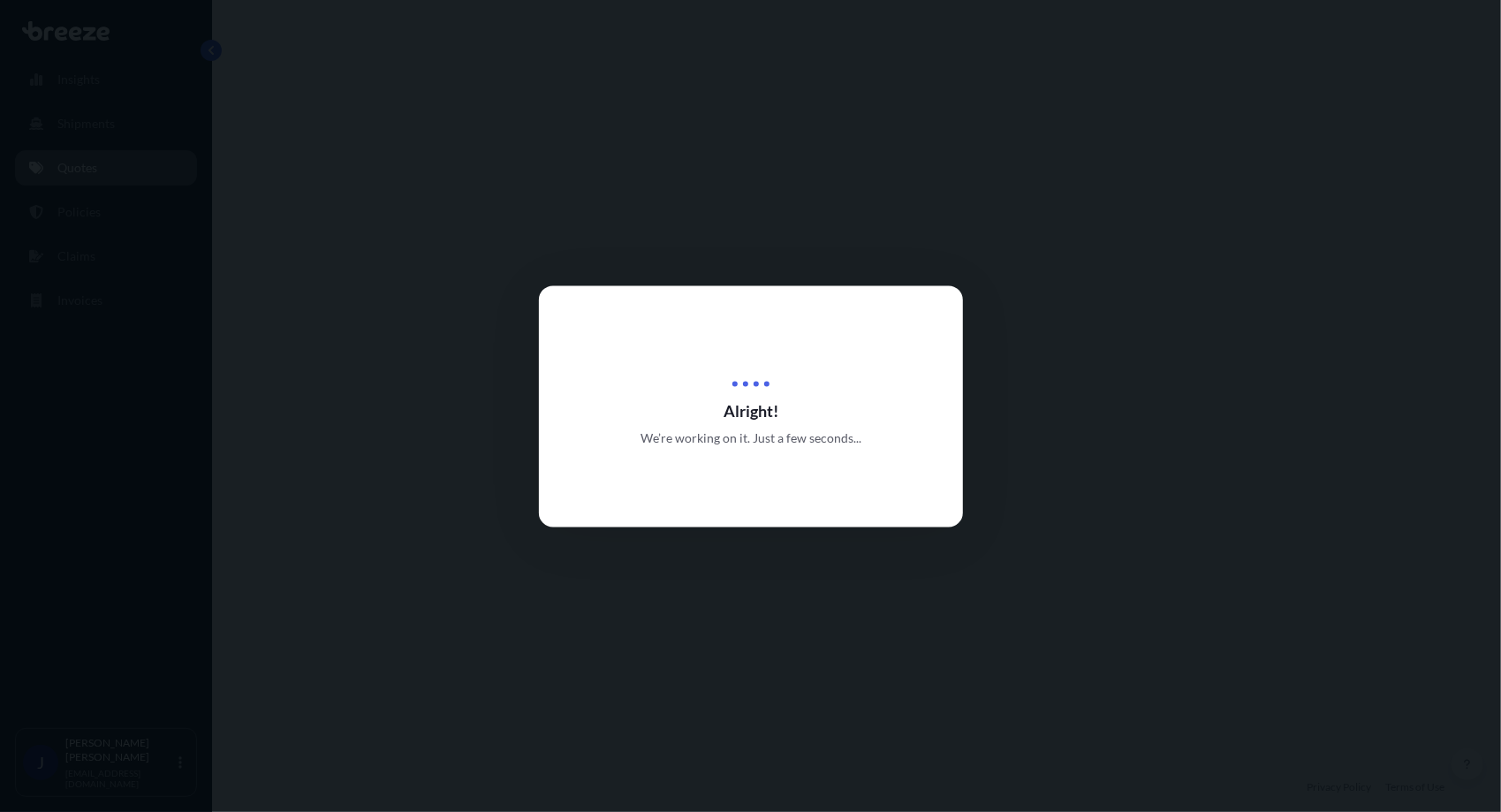
select select "Road"
select select "Sea"
select select "Road"
select select "1"
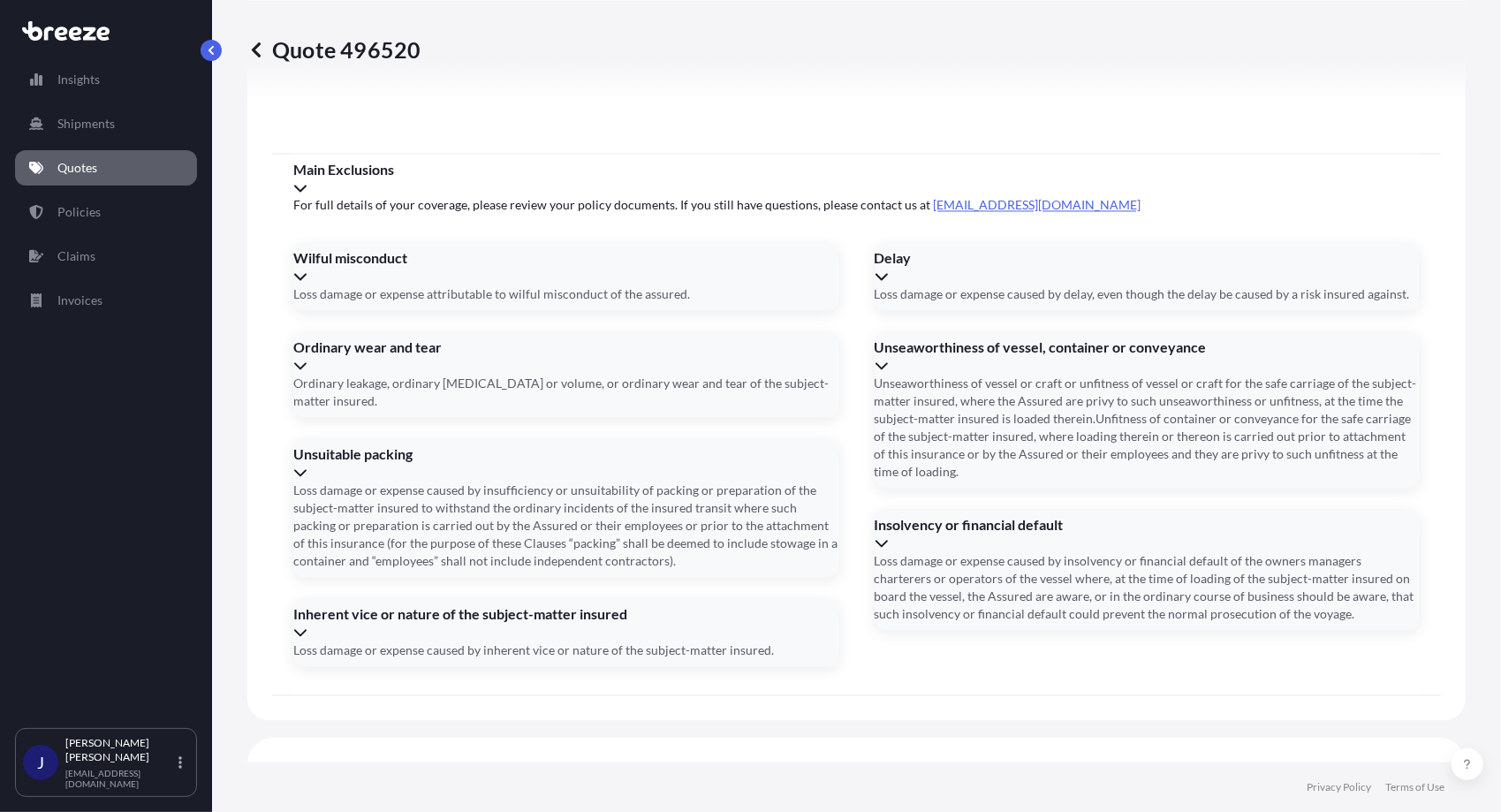
scroll to position [2337, 0]
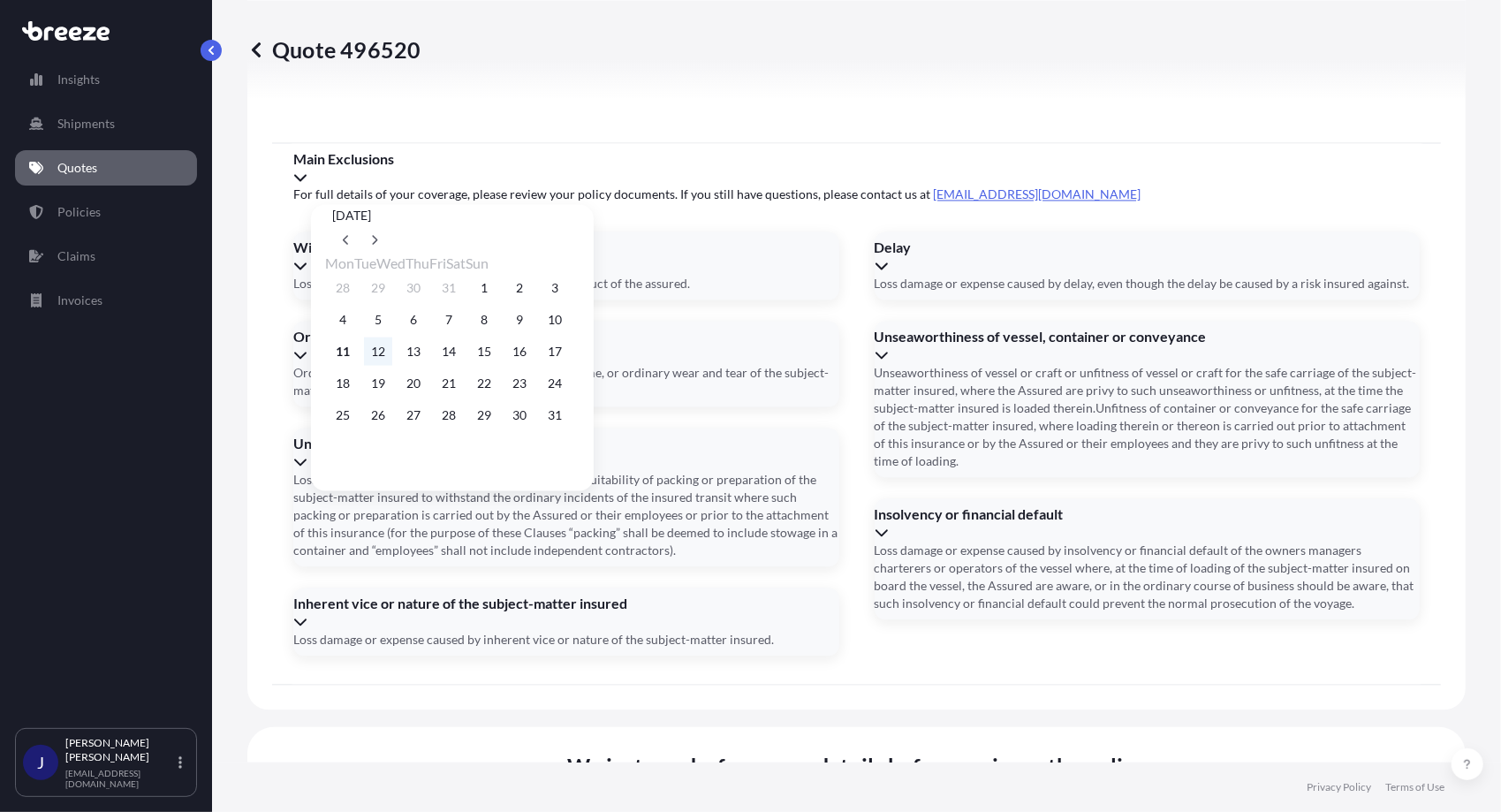
click at [385, 353] on button "12" at bounding box center [378, 352] width 28 height 28
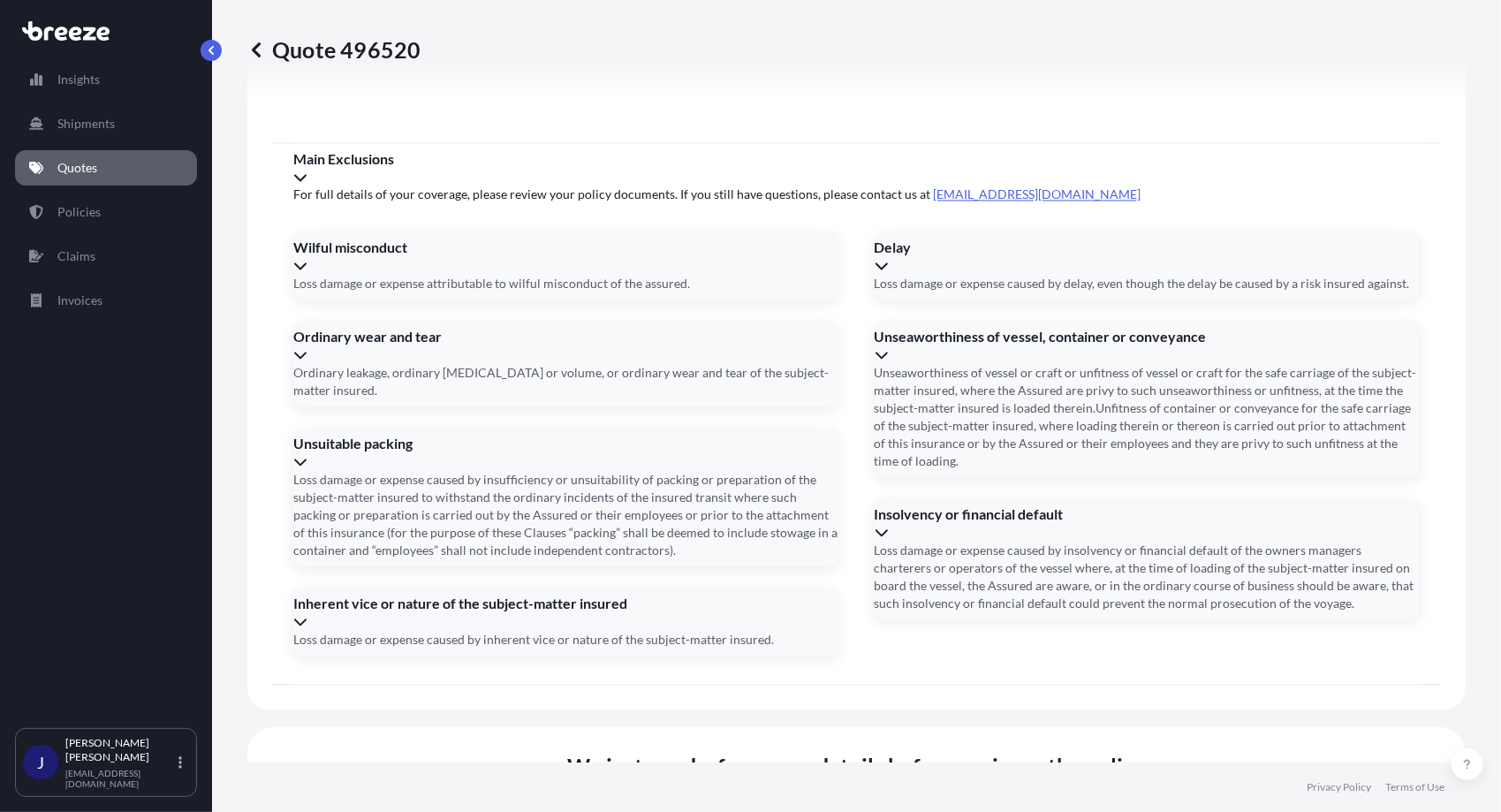
type input "[DATE]"
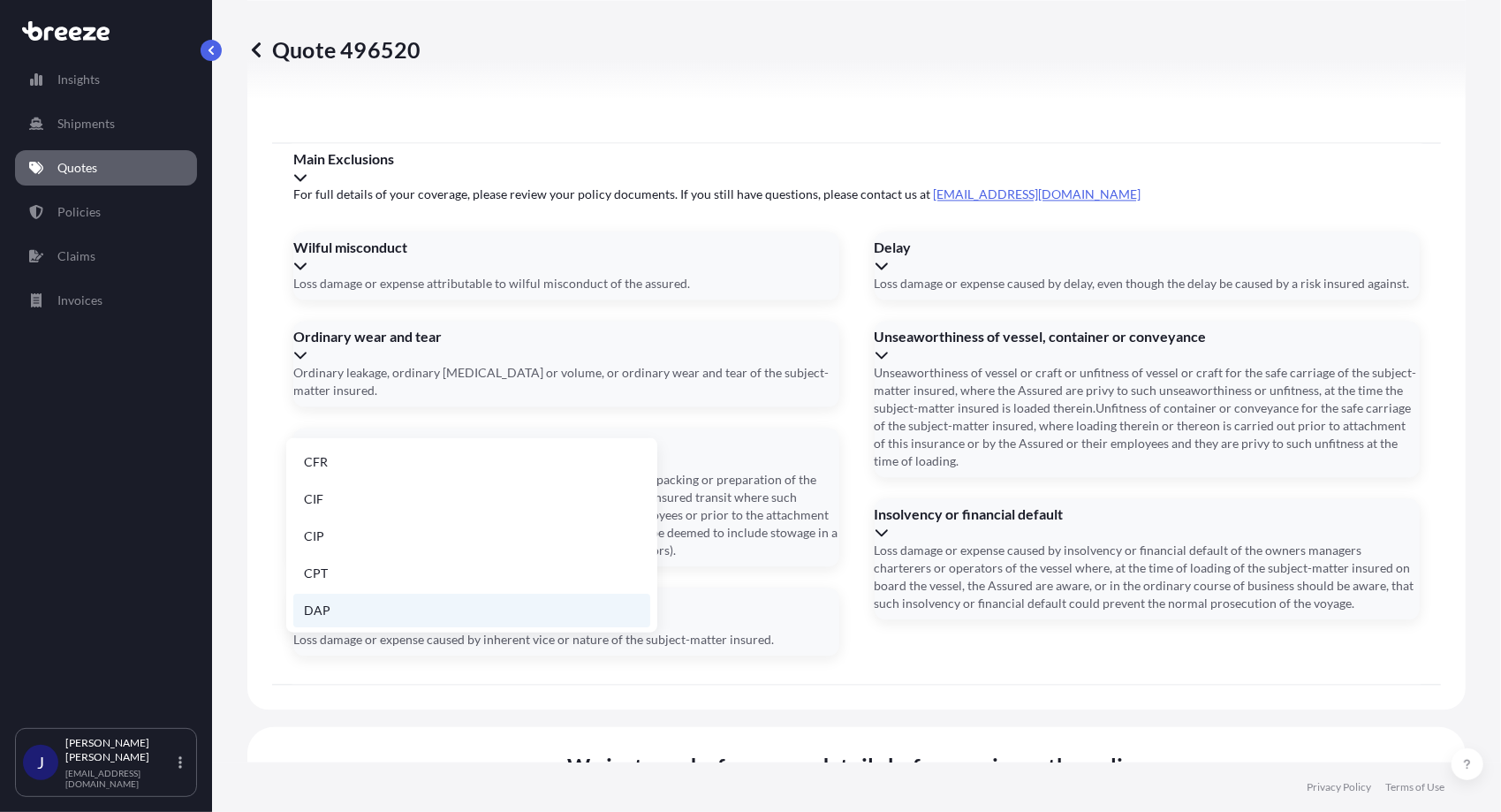
click at [313, 608] on li "DAP" at bounding box center [471, 611] width 357 height 34
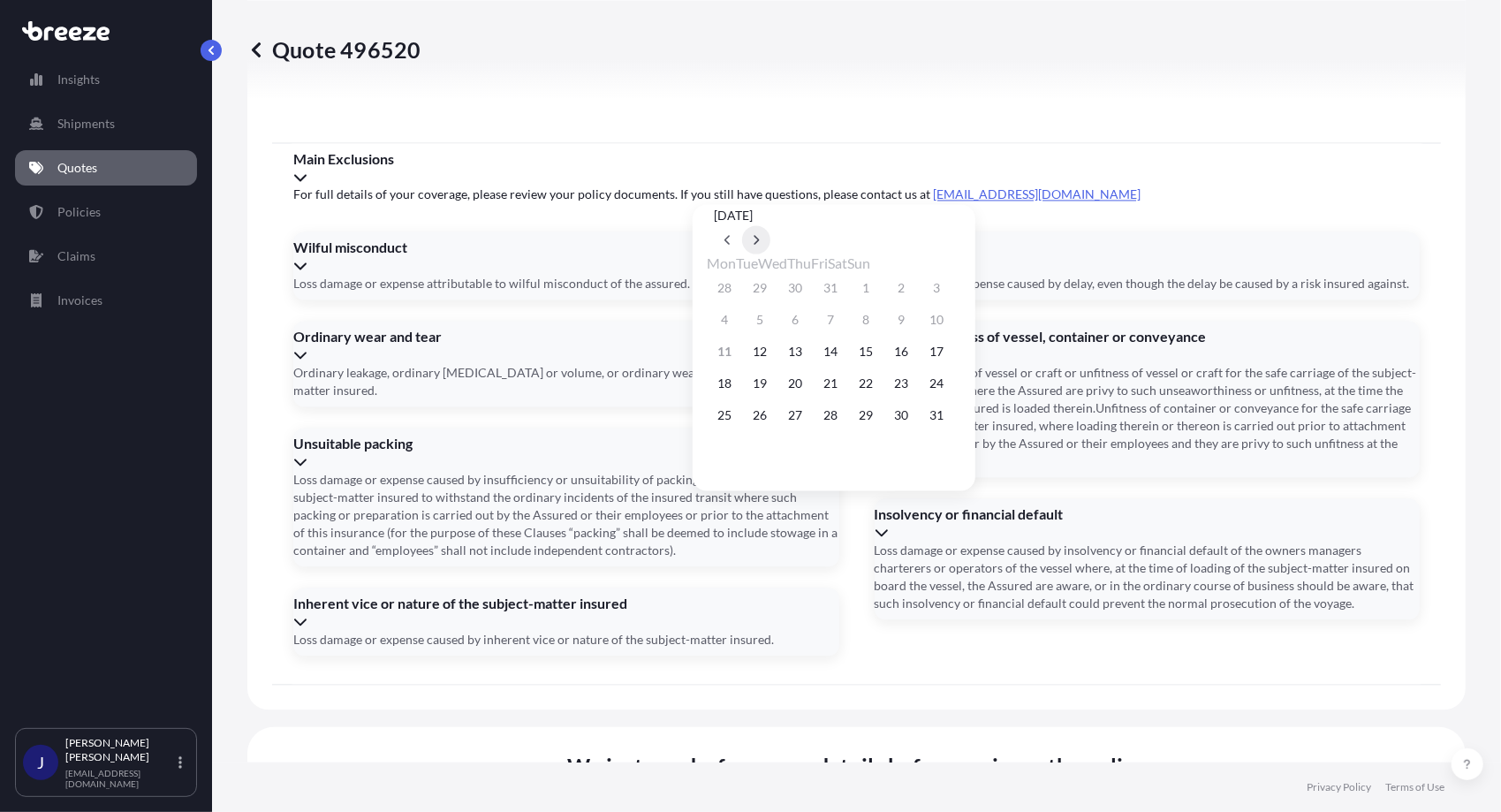
click at [760, 235] on icon at bounding box center [756, 240] width 7 height 11
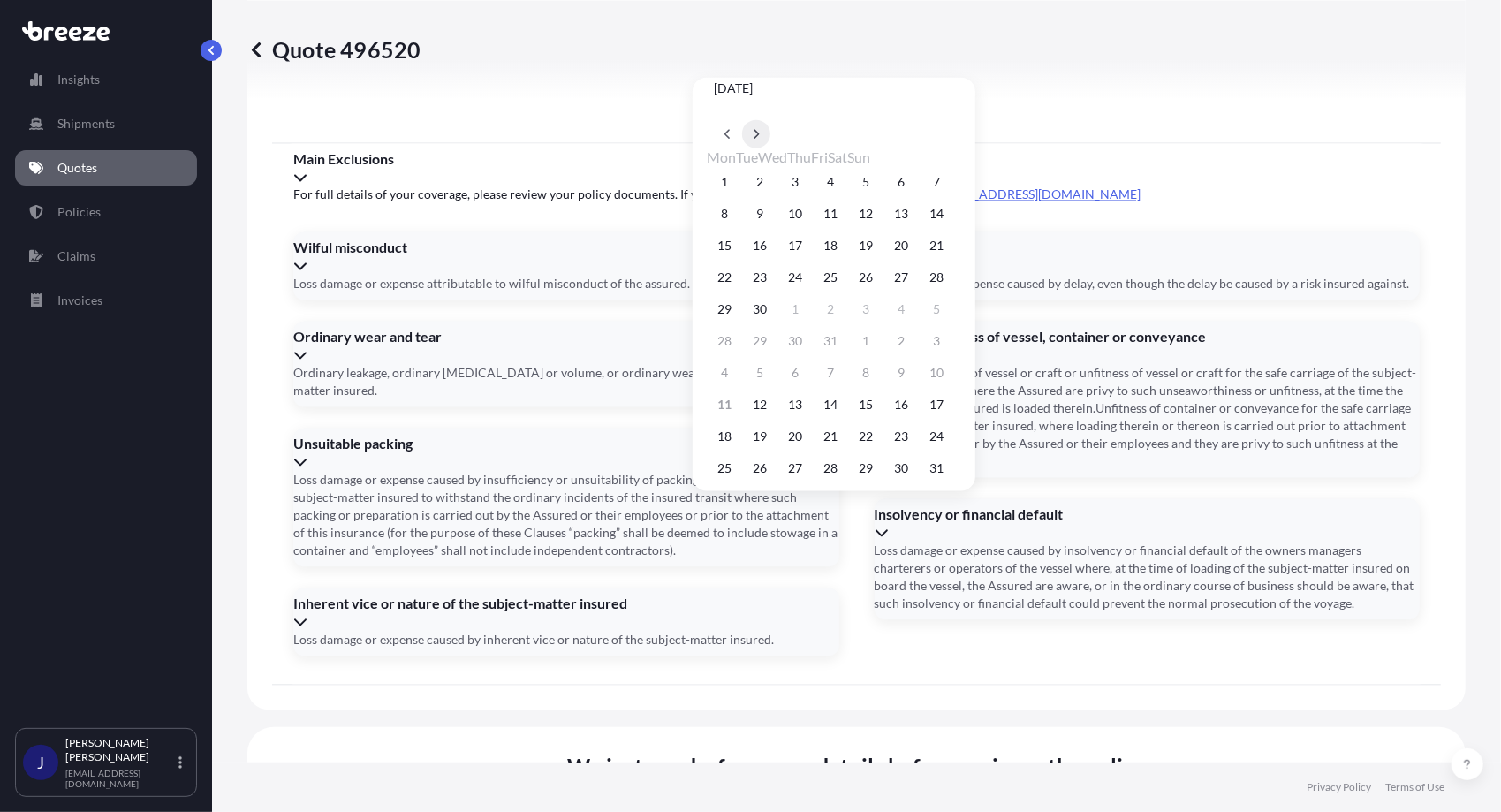
click at [760, 140] on icon at bounding box center [756, 135] width 7 height 11
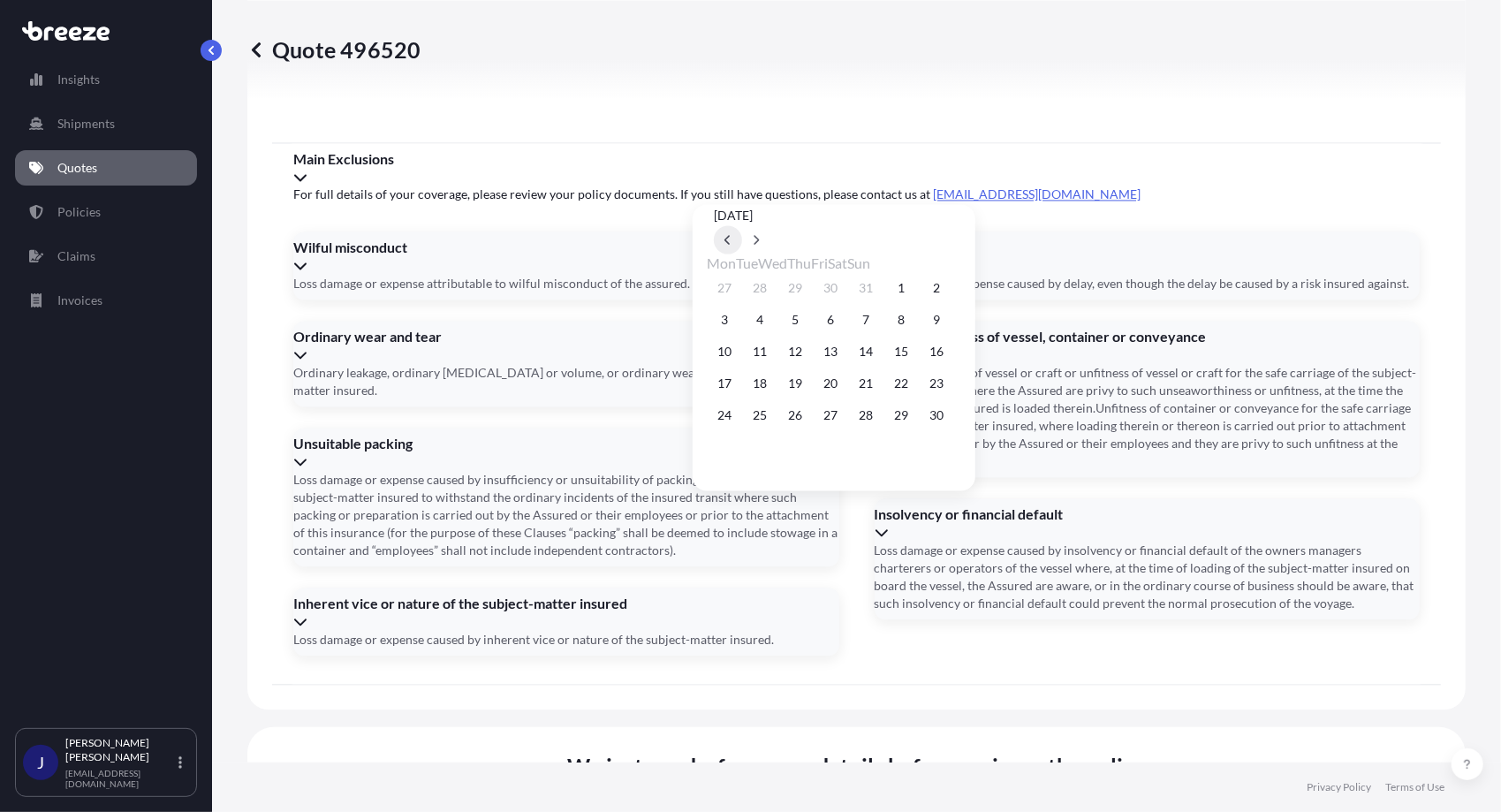
click at [731, 235] on icon at bounding box center [728, 240] width 7 height 11
click at [880, 389] on button "24" at bounding box center [866, 383] width 28 height 28
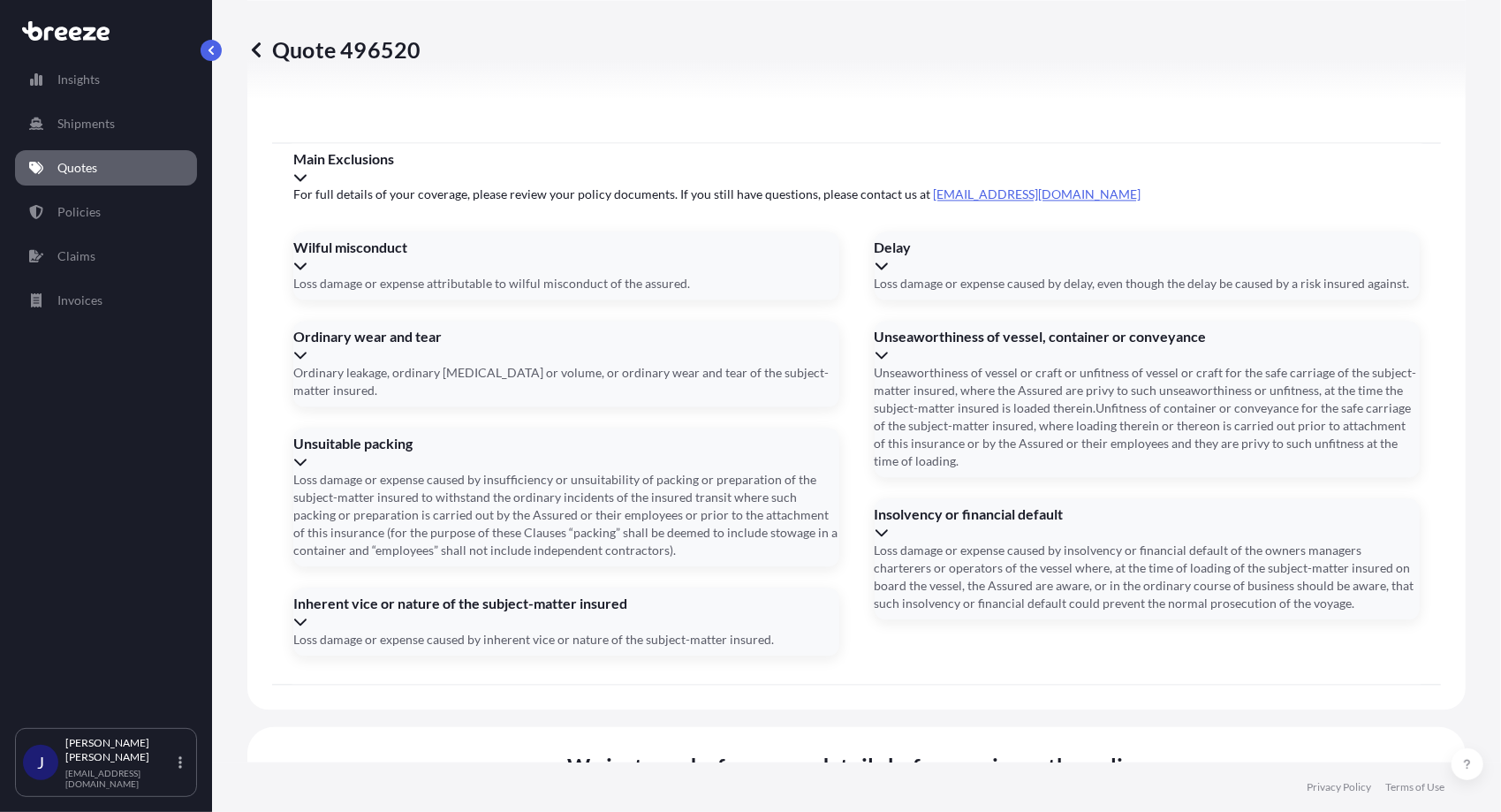
type input "[DATE]"
type input "CCNZL250711"
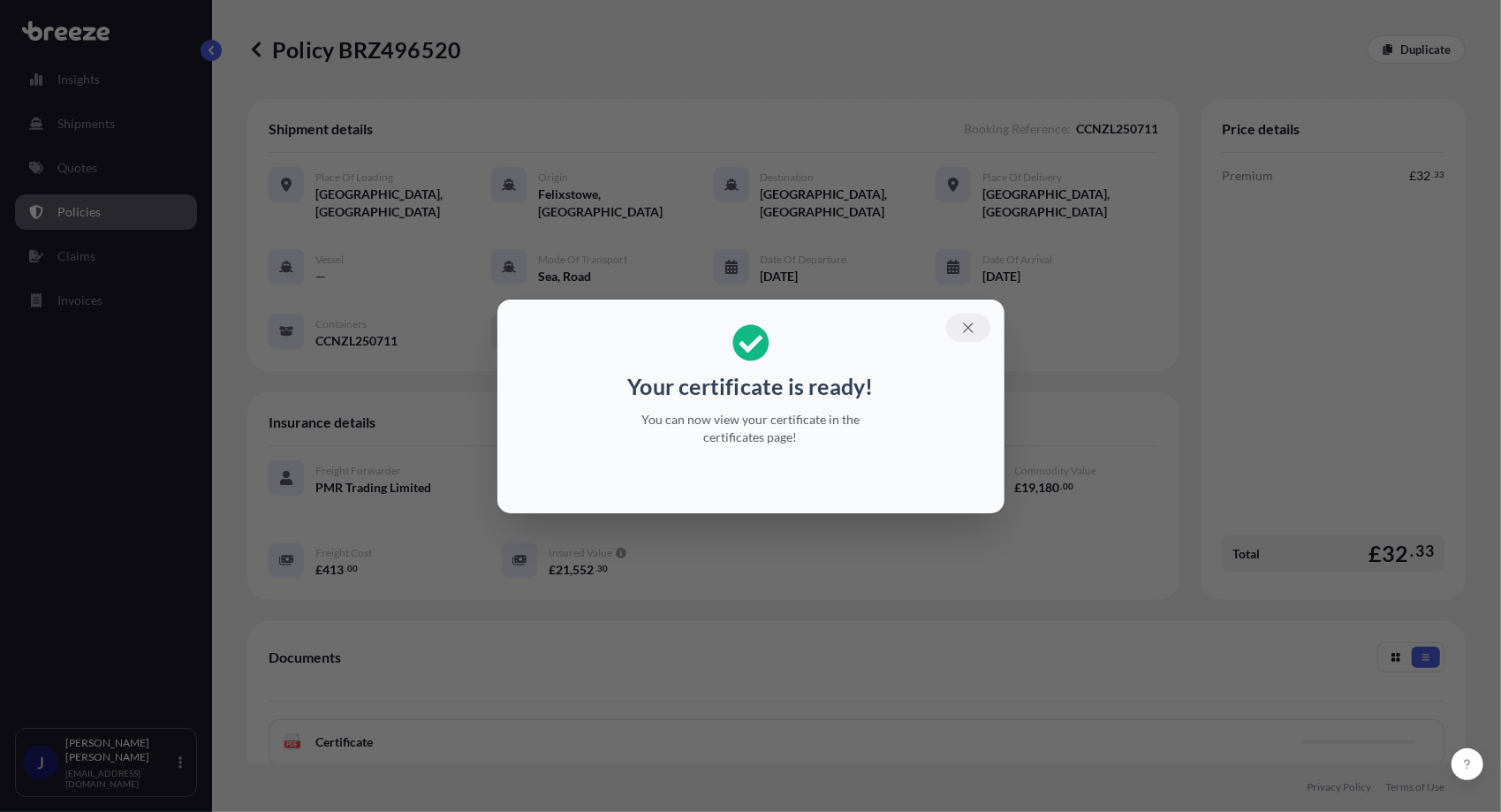
click at [974, 325] on icon "button" at bounding box center [969, 328] width 16 height 16
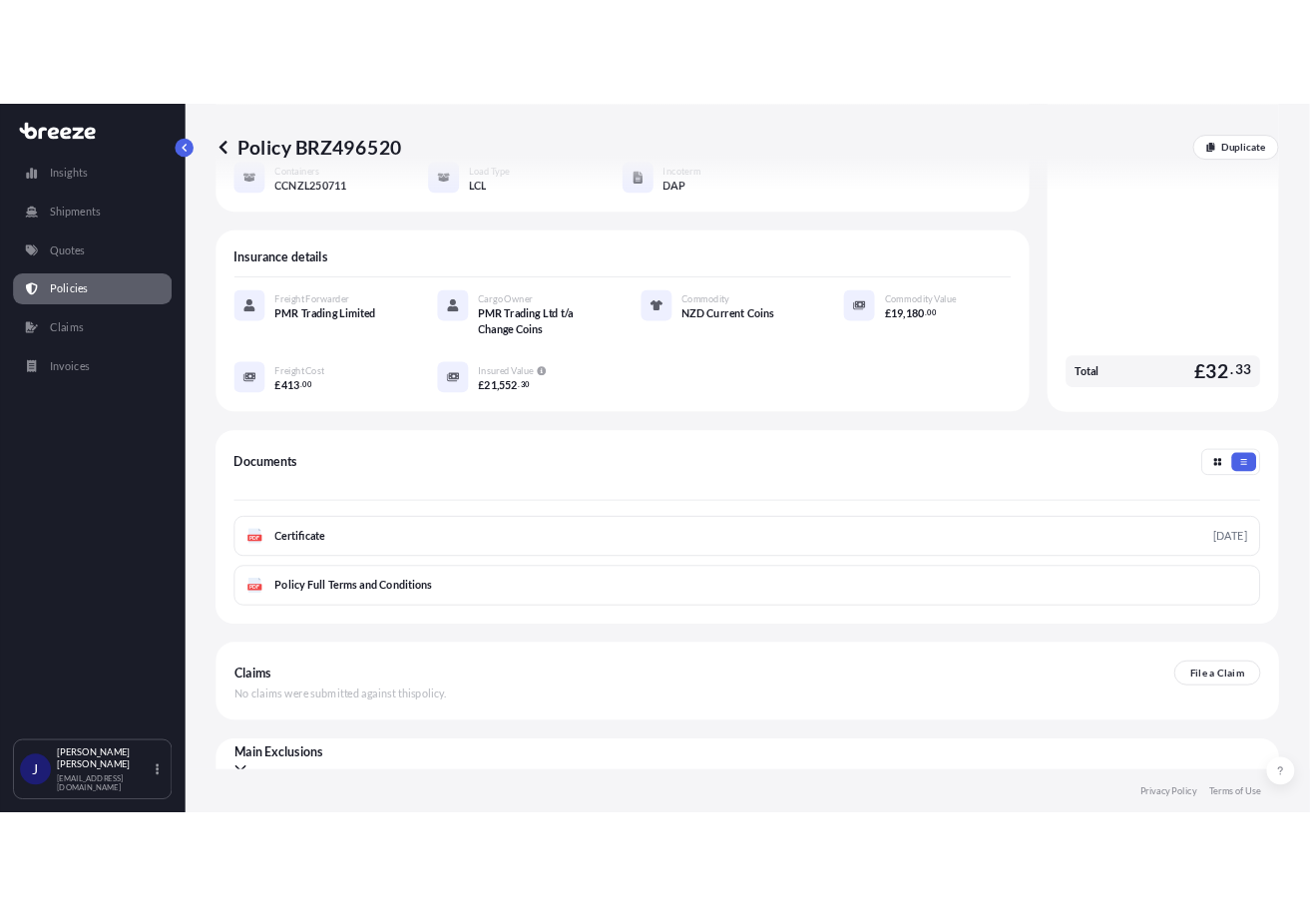
scroll to position [319, 0]
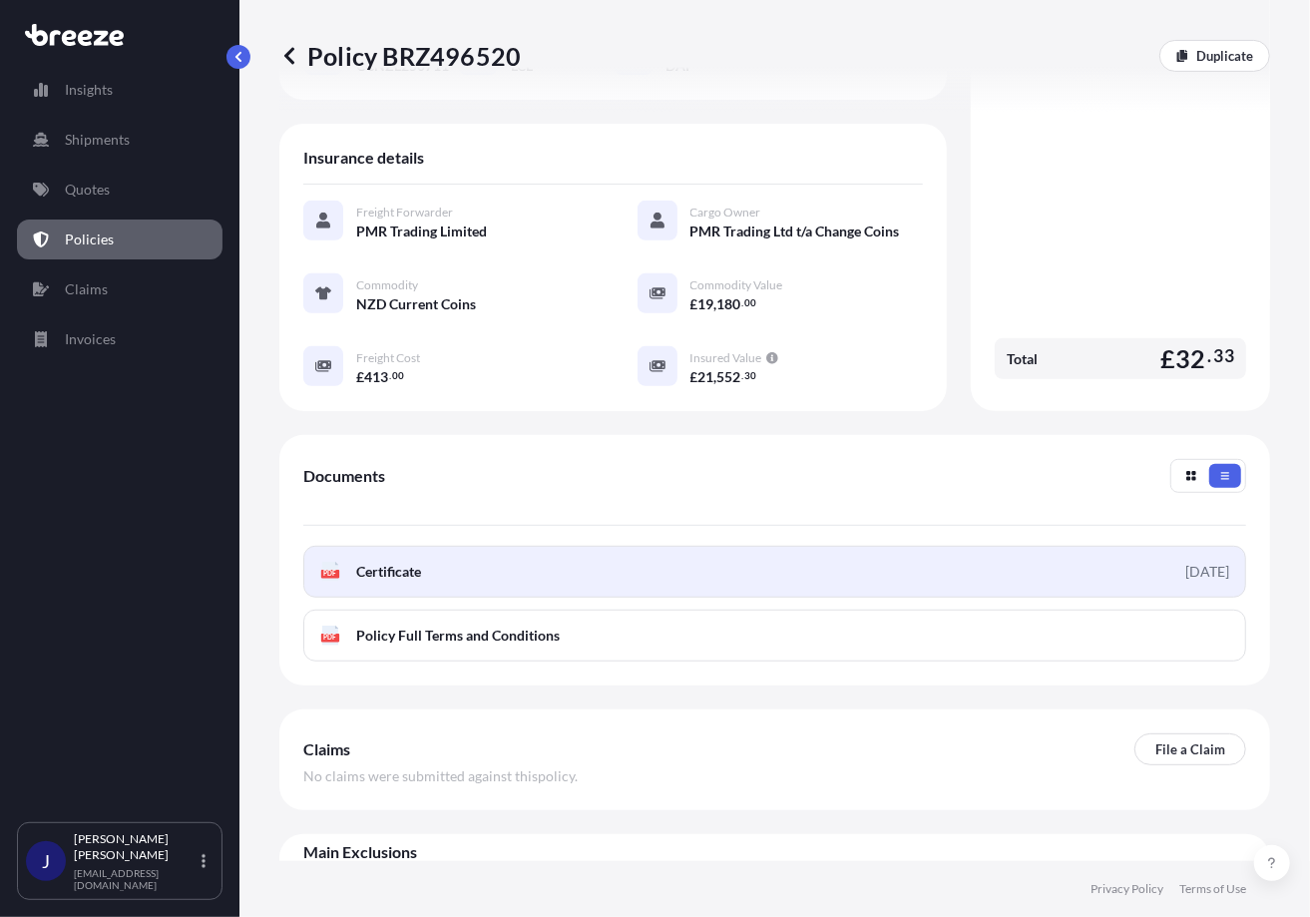
drag, startPoint x: 412, startPoint y: 665, endPoint x: 728, endPoint y: 593, distance: 324.4
click at [728, 593] on link "PDF Certificate [DATE]" at bounding box center [774, 572] width 943 height 52
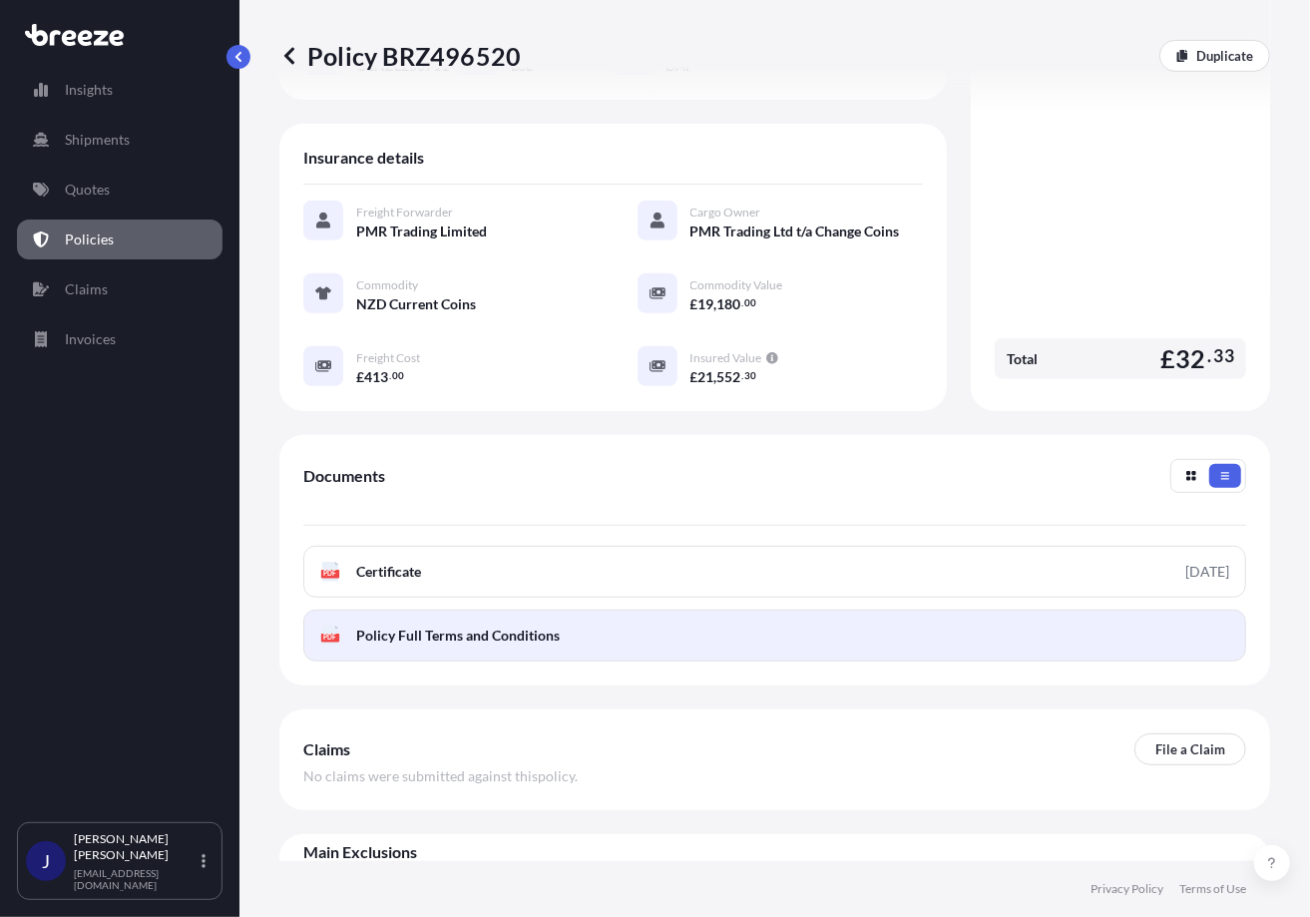
drag, startPoint x: 493, startPoint y: 665, endPoint x: 436, endPoint y: 663, distance: 56.9
click at [436, 646] on span "Policy Full Terms and Conditions" at bounding box center [458, 636] width 204 height 20
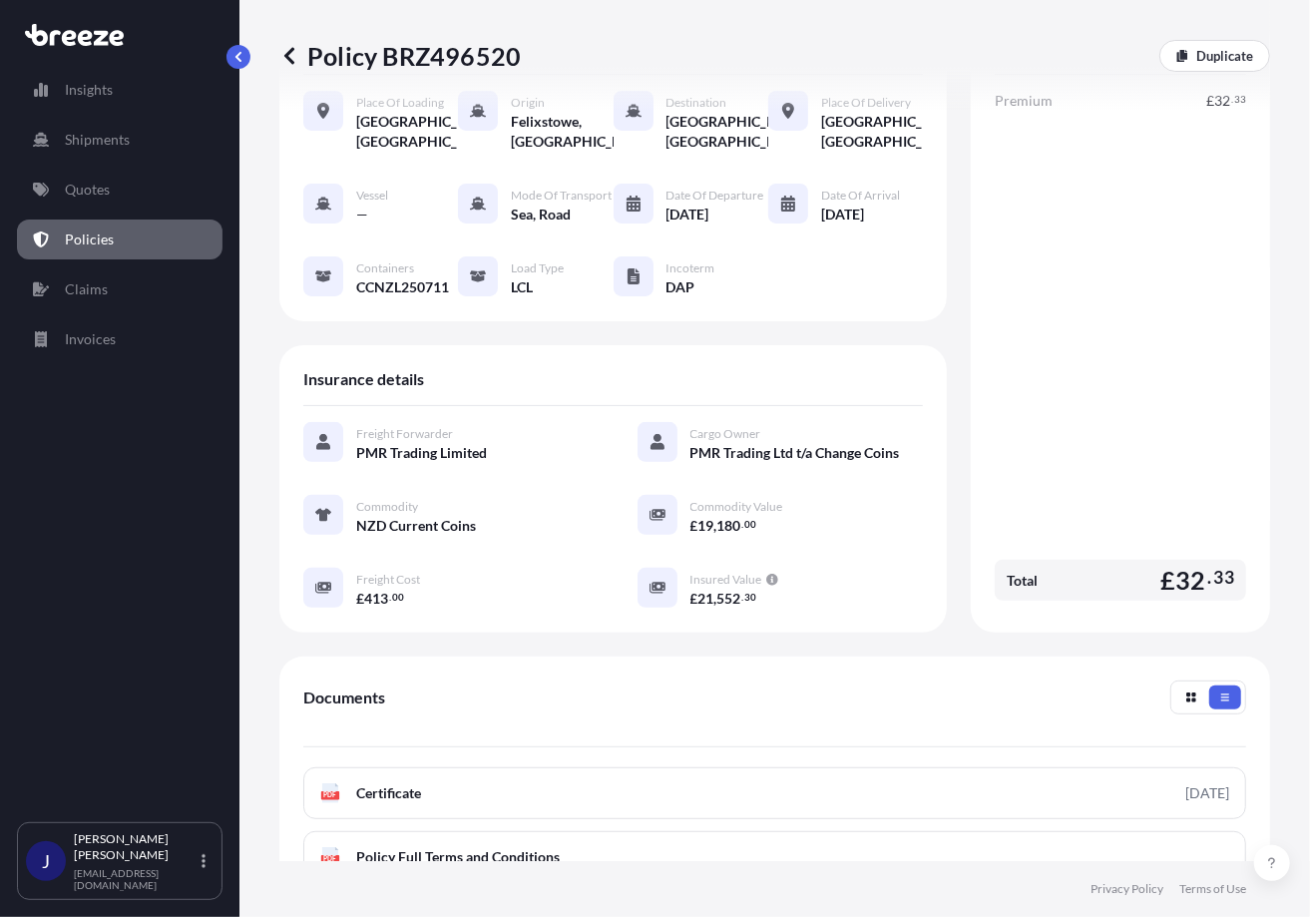
scroll to position [0, 0]
